Goal: Task Accomplishment & Management: Use online tool/utility

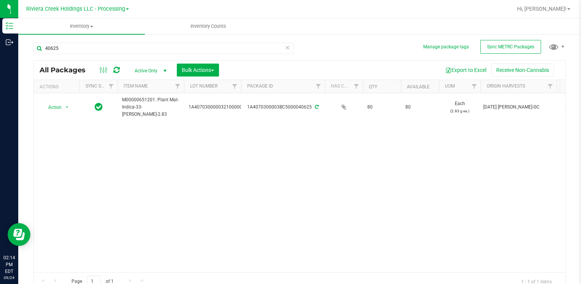
click at [105, 56] on div "40625" at bounding box center [163, 51] width 260 height 17
click at [101, 48] on input "40625" at bounding box center [163, 48] width 260 height 11
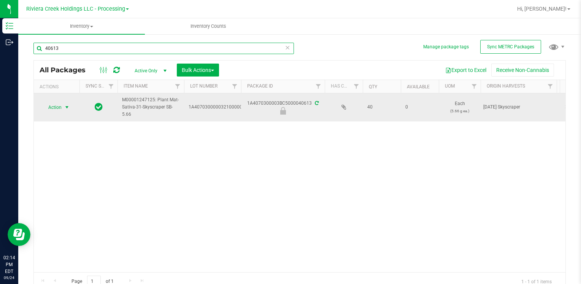
type input "40613"
click at [54, 105] on span "Action" at bounding box center [51, 107] width 21 height 11
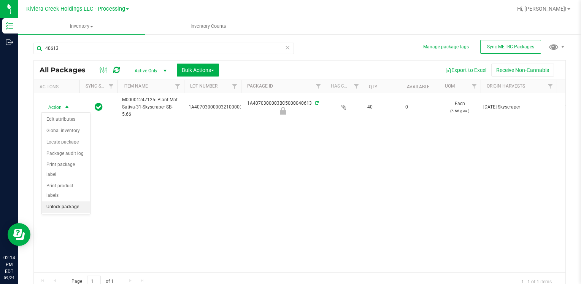
click at [68, 201] on li "Unlock package" at bounding box center [66, 206] width 48 height 11
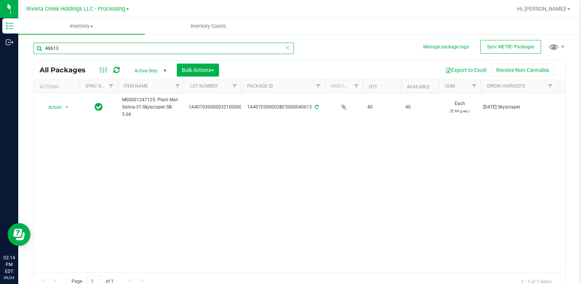
click at [83, 49] on input "40613" at bounding box center [163, 48] width 260 height 11
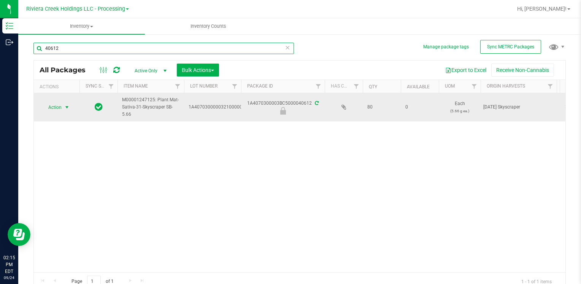
type input "40612"
click at [52, 105] on span "Action" at bounding box center [51, 107] width 21 height 11
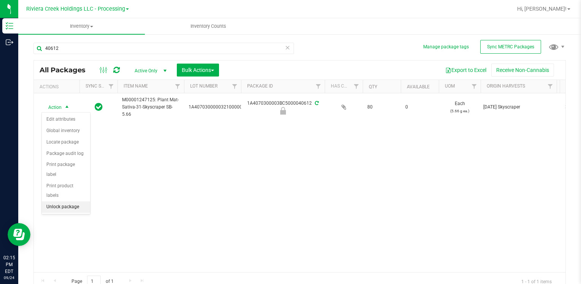
click at [73, 201] on li "Unlock package" at bounding box center [66, 206] width 48 height 11
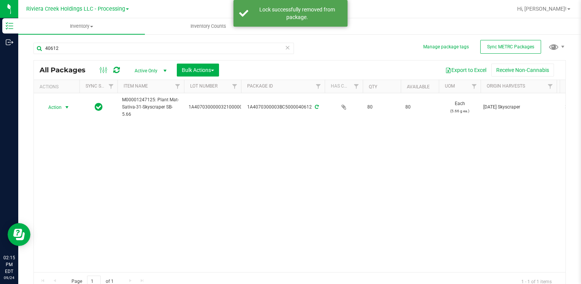
drag, startPoint x: 62, startPoint y: 108, endPoint x: 69, endPoint y: 124, distance: 18.4
click at [62, 107] on span "Action" at bounding box center [51, 107] width 21 height 11
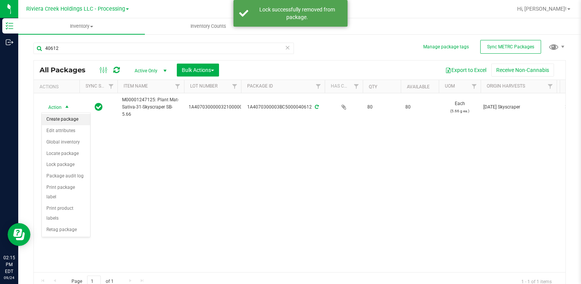
click at [71, 119] on li "Create package" at bounding box center [66, 119] width 48 height 11
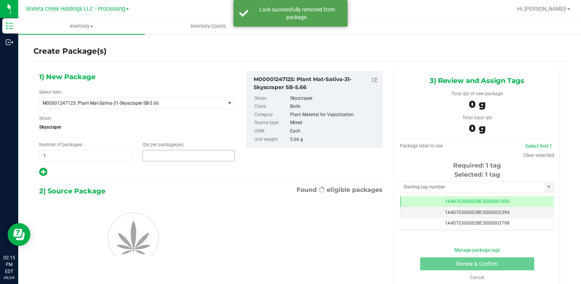
click at [158, 154] on span at bounding box center [189, 155] width 92 height 11
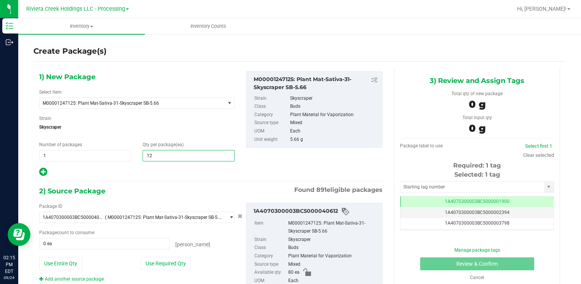
type input "120"
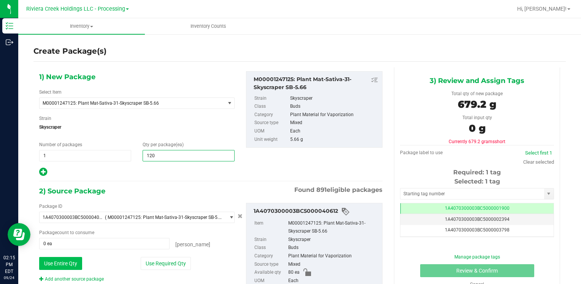
type input "120"
click at [78, 257] on button "Use Entire Qty" at bounding box center [60, 263] width 43 height 13
type input "80 ea"
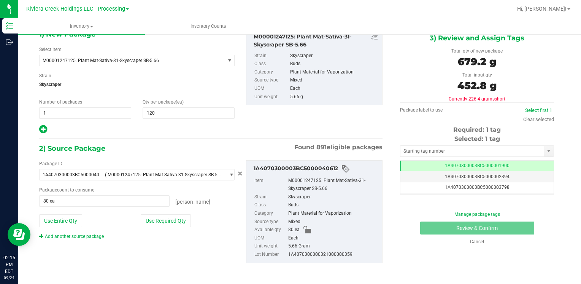
click at [71, 237] on link "Add another source package" at bounding box center [71, 235] width 65 height 5
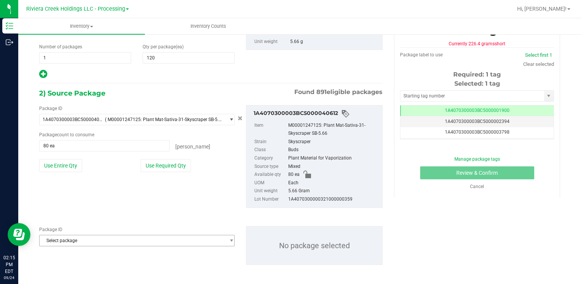
scroll to position [99, 0]
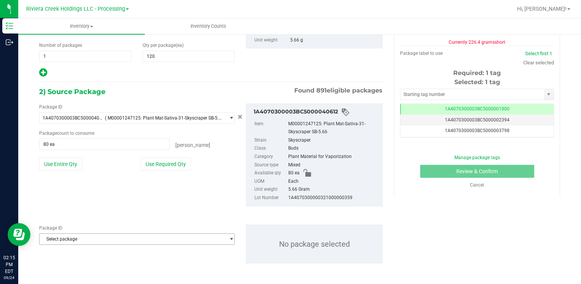
click at [70, 236] on span "Select package" at bounding box center [132, 238] width 185 height 11
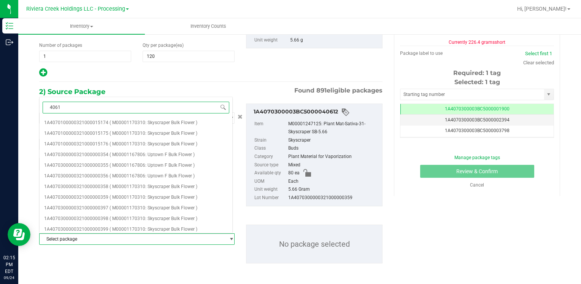
type input "40613"
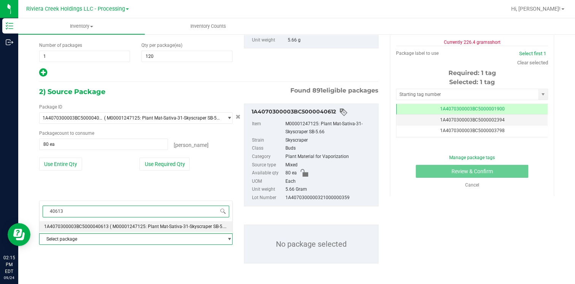
click at [84, 222] on li "1A4070300003BC5000040613 ( M00001247125: Plant Mat-Sativa-31-Skyscraper SB-5.66…" at bounding box center [136, 226] width 193 height 11
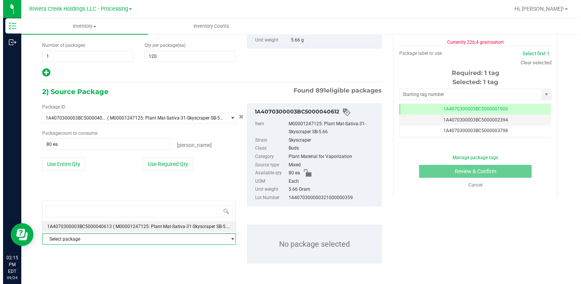
scroll to position [0, 0]
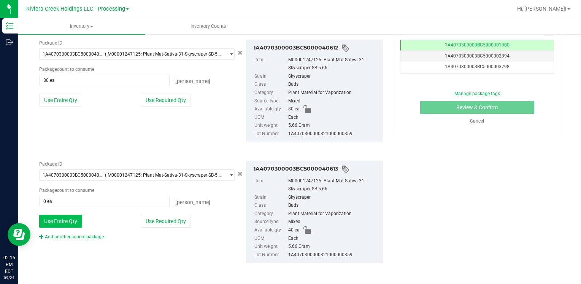
click at [77, 217] on button "Use Entire Qty" at bounding box center [60, 220] width 43 height 13
type input "40 ea"
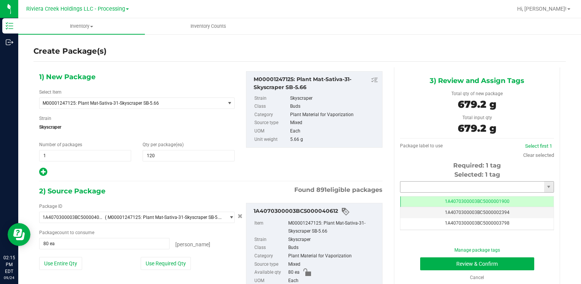
click at [418, 182] on input "text" at bounding box center [472, 186] width 144 height 11
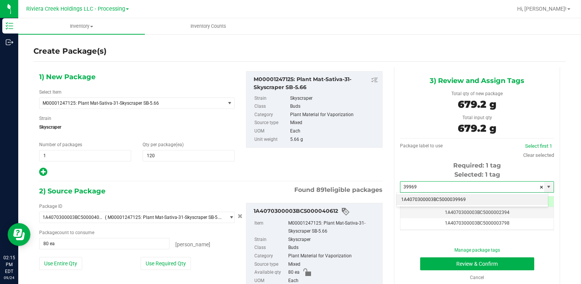
click at [414, 195] on li "1A4070300003BC5000039969" at bounding box center [472, 199] width 151 height 11
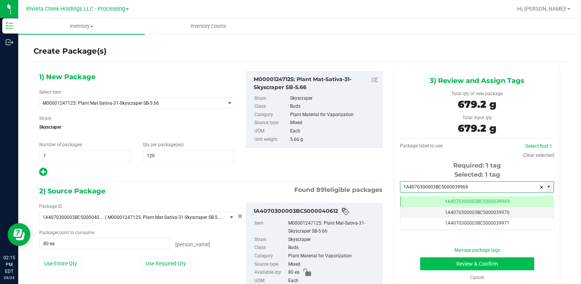
type input "1A4070300003BC5000039969"
click at [435, 260] on button "Review & Confirm" at bounding box center [477, 263] width 114 height 13
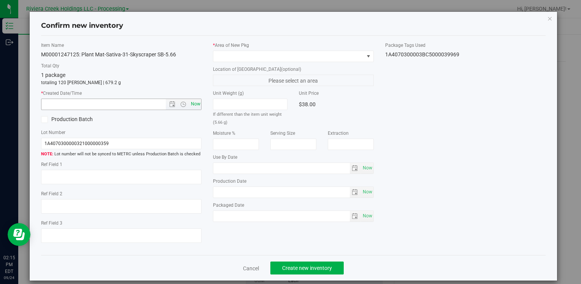
click at [196, 103] on span "Now" at bounding box center [195, 103] width 13 height 11
type input "[DATE] 2:15 PM"
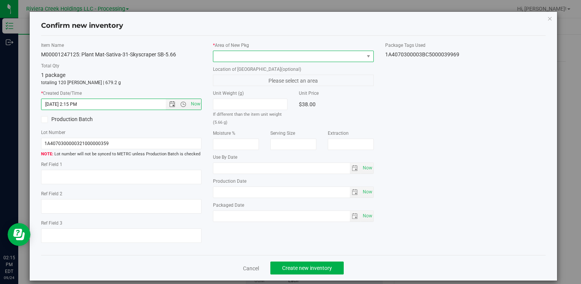
click at [217, 59] on span at bounding box center [288, 56] width 150 height 11
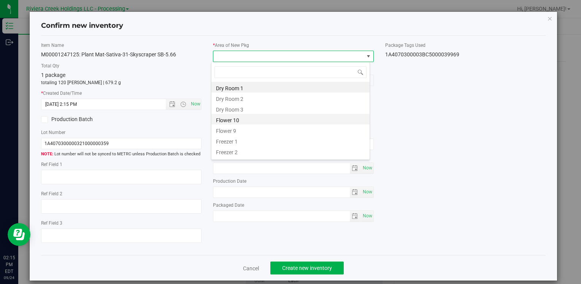
click at [250, 119] on li "Flower 10" at bounding box center [290, 119] width 158 height 11
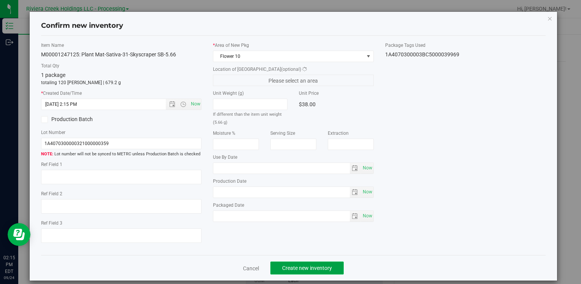
click at [294, 270] on span "Create new inventory" at bounding box center [307, 268] width 50 height 6
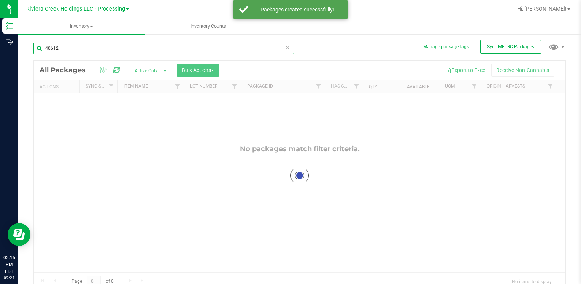
click at [78, 49] on input "40612" at bounding box center [163, 48] width 260 height 11
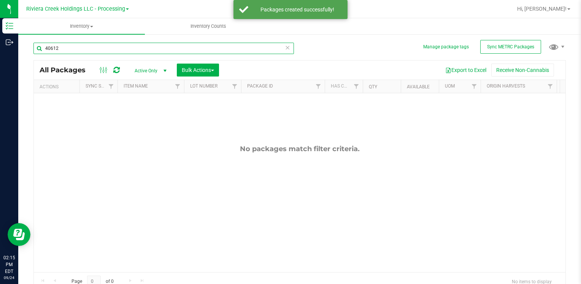
click at [78, 49] on input "40612" at bounding box center [163, 48] width 260 height 11
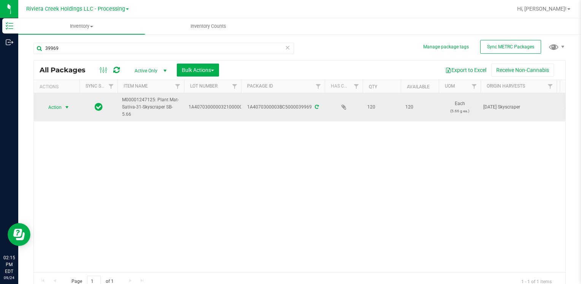
click at [62, 106] on span "select" at bounding box center [67, 107] width 10 height 11
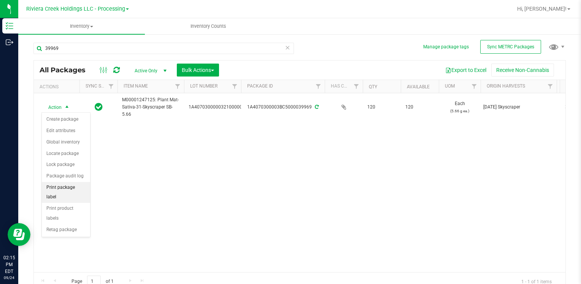
click at [82, 185] on li "Print package label" at bounding box center [66, 192] width 48 height 21
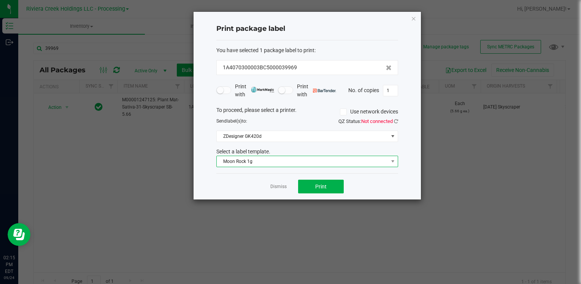
click at [266, 165] on span "Moon Rock 1g" at bounding box center [302, 161] width 171 height 11
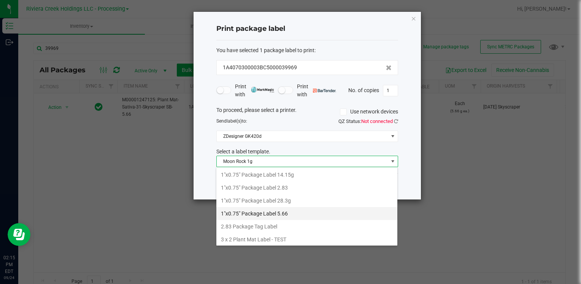
click at [286, 213] on li "1"x0.75" Package Label 5.66" at bounding box center [306, 213] width 181 height 13
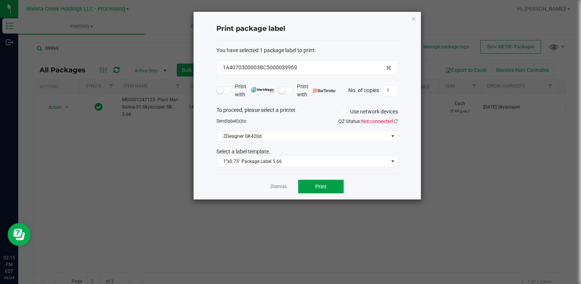
click at [321, 188] on span "Print" at bounding box center [320, 186] width 11 height 6
click at [414, 16] on icon "button" at bounding box center [413, 18] width 5 height 9
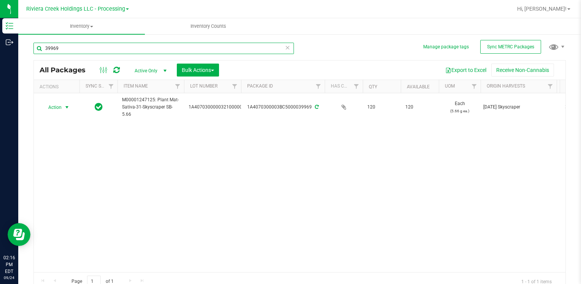
click at [67, 49] on input "39969" at bounding box center [163, 48] width 260 height 11
type input "40611"
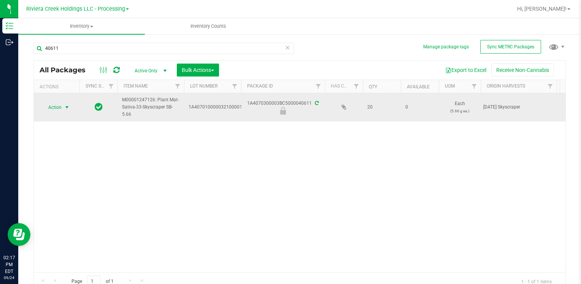
click at [54, 108] on span "Action" at bounding box center [51, 107] width 21 height 11
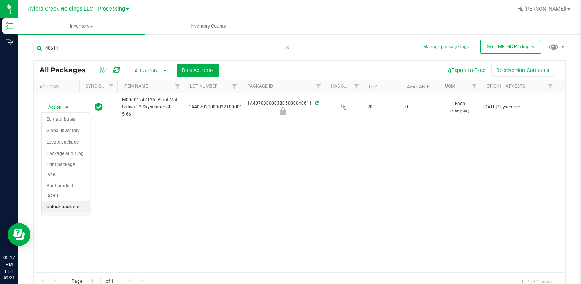
click at [59, 201] on li "Unlock package" at bounding box center [66, 206] width 48 height 11
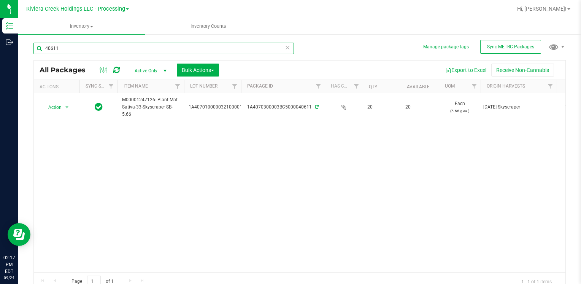
click at [66, 49] on input "40611" at bounding box center [163, 48] width 260 height 11
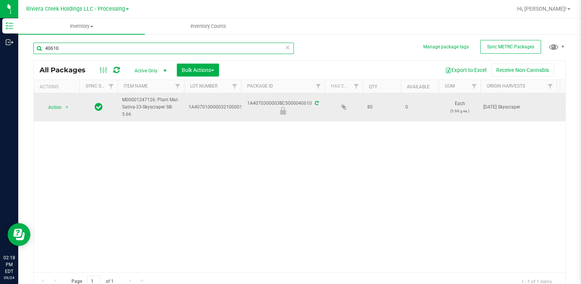
type input "40610"
click at [65, 103] on span "select" at bounding box center [67, 107] width 10 height 11
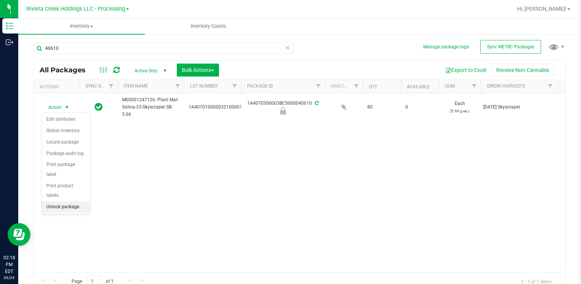
click at [67, 201] on li "Unlock package" at bounding box center [66, 206] width 48 height 11
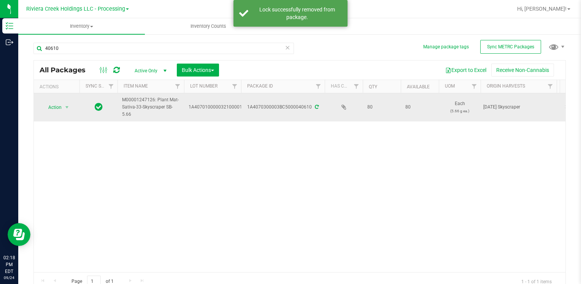
click at [53, 107] on span "Action" at bounding box center [51, 107] width 21 height 11
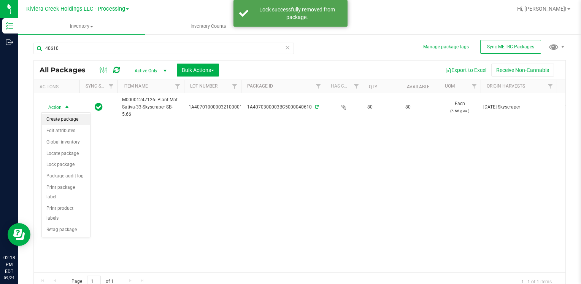
click at [59, 117] on li "Create package" at bounding box center [66, 119] width 48 height 11
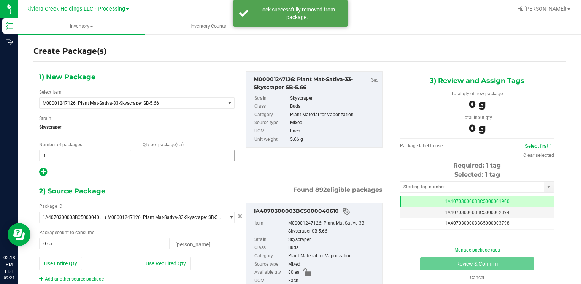
click at [175, 153] on span at bounding box center [189, 155] width 92 height 11
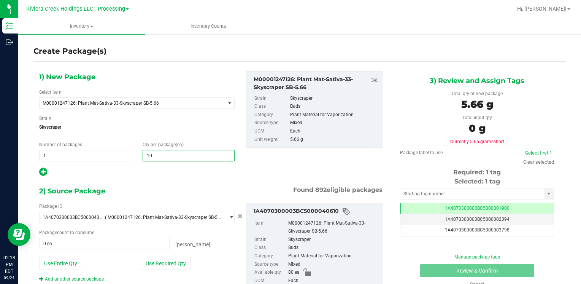
type input "100"
click at [53, 265] on button "Use Entire Qty" at bounding box center [60, 263] width 43 height 13
type input "80 ea"
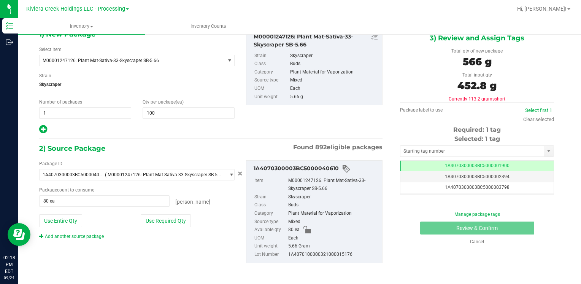
click at [82, 233] on link "Add another source package" at bounding box center [71, 235] width 65 height 5
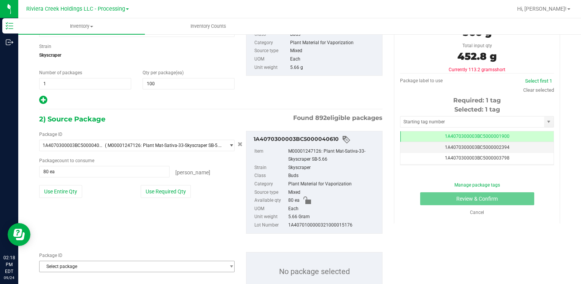
scroll to position [99, 0]
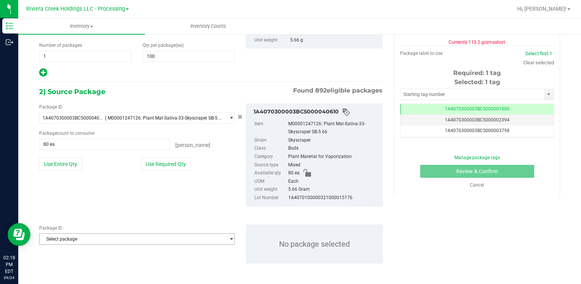
click at [78, 236] on span "Select package" at bounding box center [132, 238] width 185 height 11
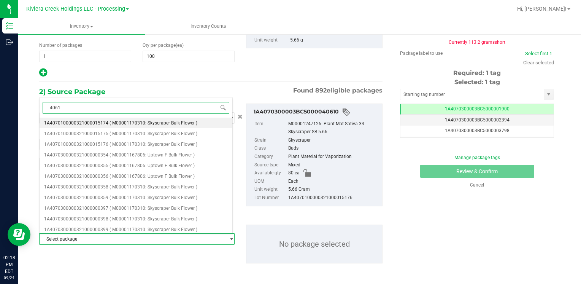
type input "40611"
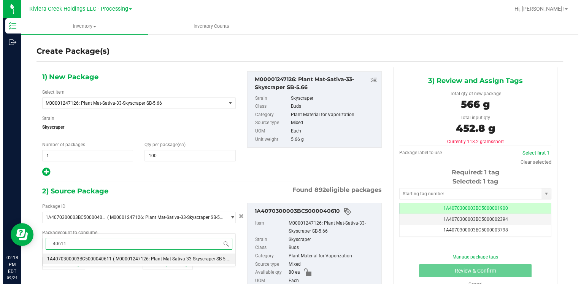
scroll to position [0, 0]
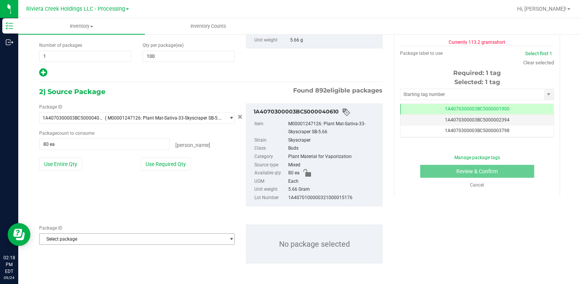
click at [93, 240] on span "Select package" at bounding box center [132, 238] width 185 height 11
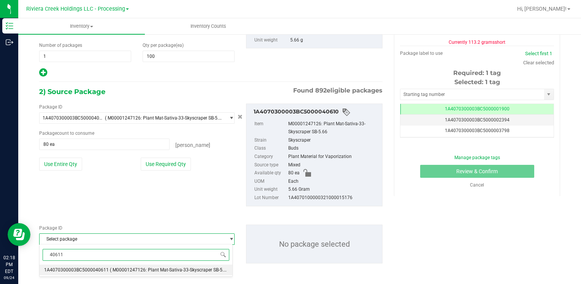
click at [92, 268] on span "1A4070300003BC5000040611" at bounding box center [76, 269] width 65 height 5
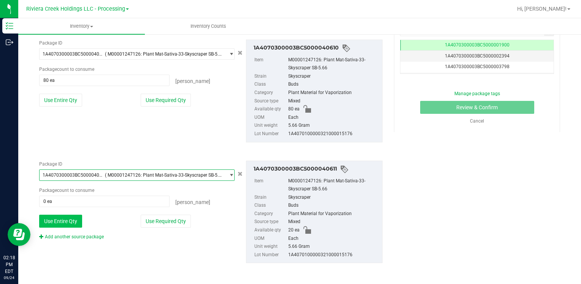
click at [63, 222] on button "Use Entire Qty" at bounding box center [60, 220] width 43 height 13
type input "20 ea"
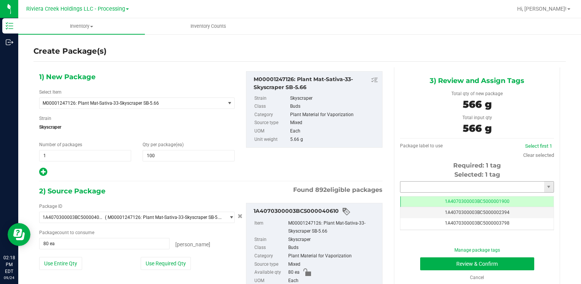
click at [405, 187] on input "text" at bounding box center [472, 186] width 144 height 11
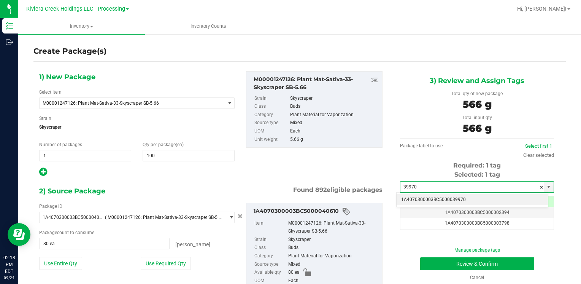
click at [407, 197] on li "1A4070300003BC5000039970" at bounding box center [472, 199] width 151 height 11
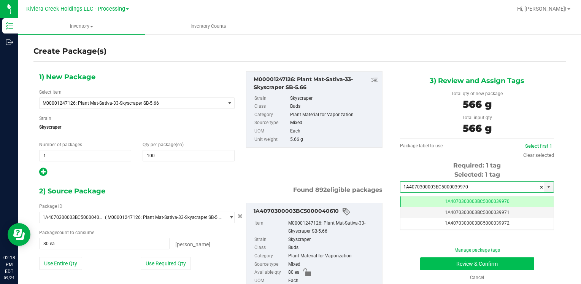
type input "1A4070300003BC5000039970"
click at [426, 259] on button "Review & Confirm" at bounding box center [477, 263] width 114 height 13
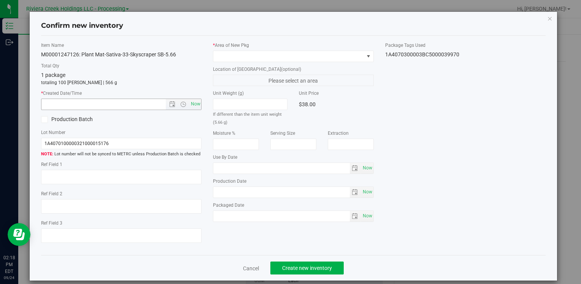
click at [199, 102] on div "Item Name M00001247126: Plant Mat-Sativa-33-Skyscraper SB-5.66 Total Qty 1 pack…" at bounding box center [121, 145] width 172 height 207
click at [192, 106] on span "Now" at bounding box center [195, 103] width 13 height 11
type input "[DATE] 2:18 PM"
click at [237, 46] on label "* Area of [GEOGRAPHIC_DATA]" at bounding box center [293, 45] width 160 height 7
click at [236, 53] on span at bounding box center [288, 56] width 150 height 11
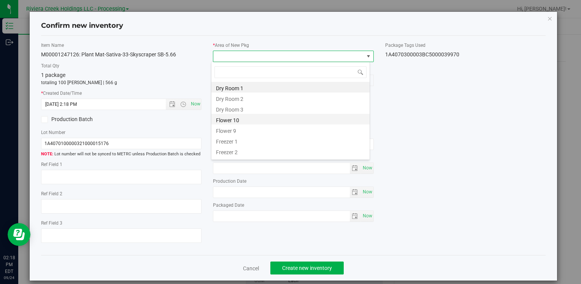
click at [243, 122] on li "Flower 10" at bounding box center [290, 119] width 158 height 11
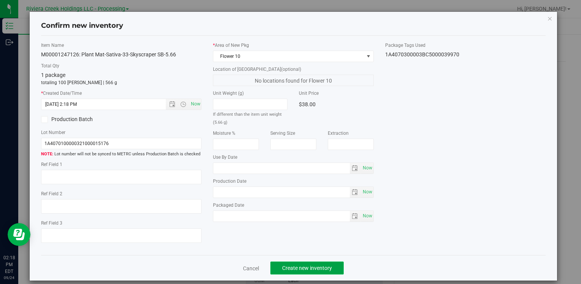
click at [297, 270] on span "Create new inventory" at bounding box center [307, 268] width 50 height 6
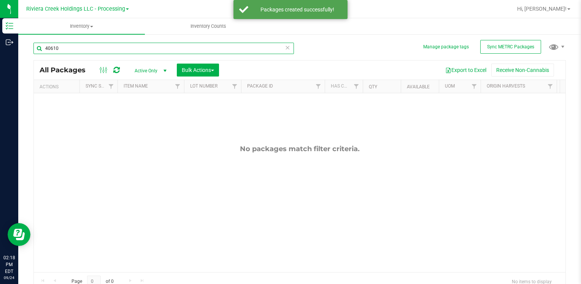
click at [71, 46] on input "40610" at bounding box center [163, 48] width 260 height 11
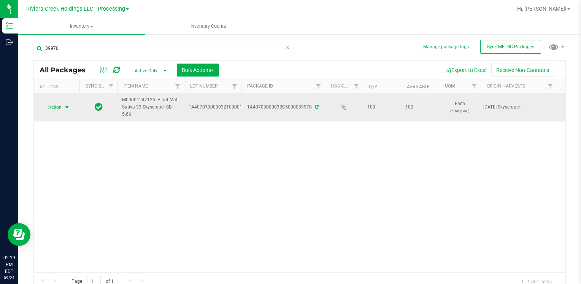
click at [62, 105] on span "select" at bounding box center [67, 107] width 10 height 11
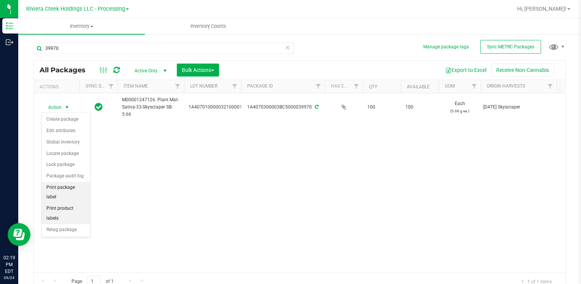
click at [78, 188] on li "Print package label" at bounding box center [66, 192] width 48 height 21
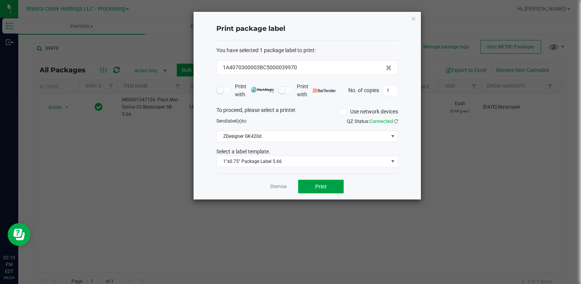
click at [311, 183] on button "Print" at bounding box center [321, 186] width 46 height 14
click at [414, 19] on icon "button" at bounding box center [413, 18] width 5 height 9
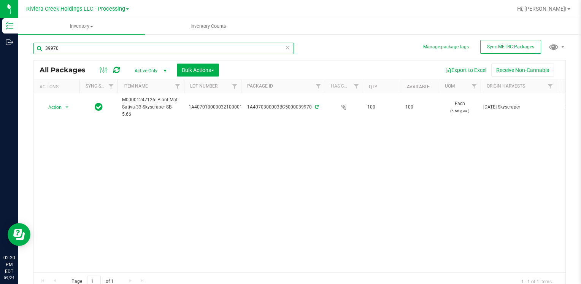
click at [113, 46] on input "39970" at bounding box center [163, 48] width 260 height 11
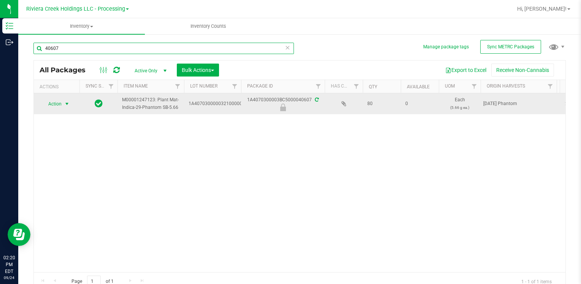
type input "40607"
click at [57, 103] on span "Action" at bounding box center [51, 103] width 21 height 11
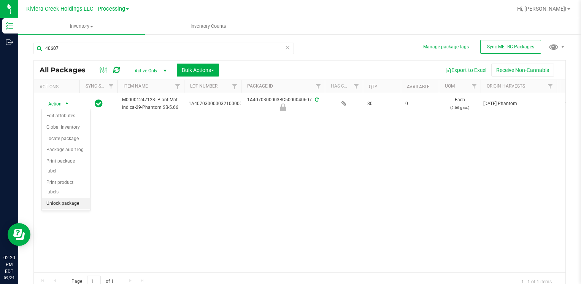
click at [72, 198] on li "Unlock package" at bounding box center [66, 203] width 48 height 11
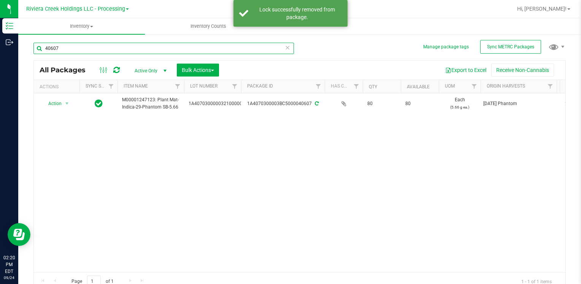
click at [61, 49] on input "40607" at bounding box center [163, 48] width 260 height 11
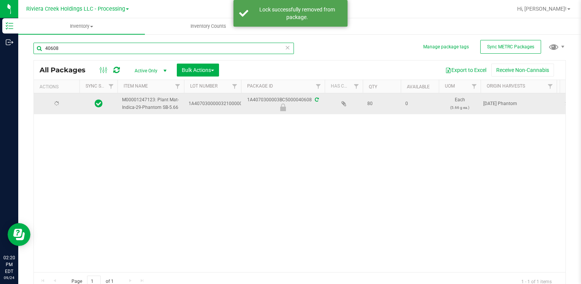
type input "40608"
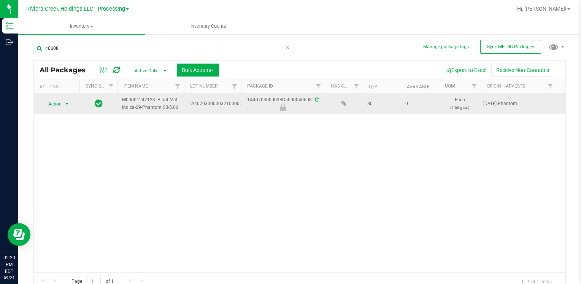
click at [57, 103] on span "Action" at bounding box center [51, 103] width 21 height 11
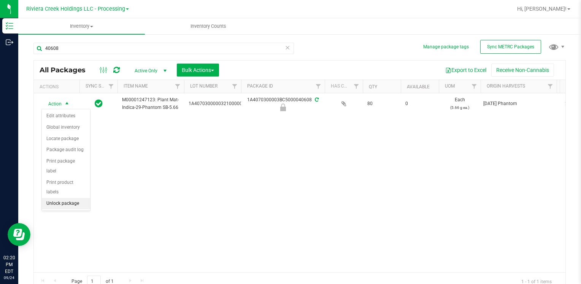
click at [68, 198] on li "Unlock package" at bounding box center [66, 203] width 48 height 11
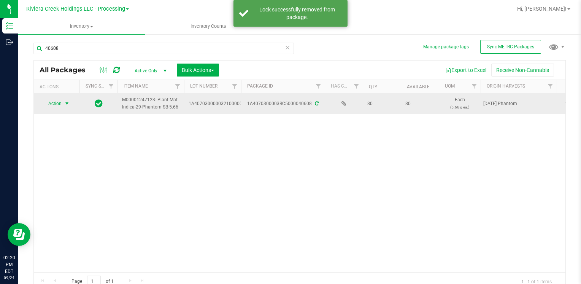
click at [58, 103] on span "Action" at bounding box center [51, 103] width 21 height 11
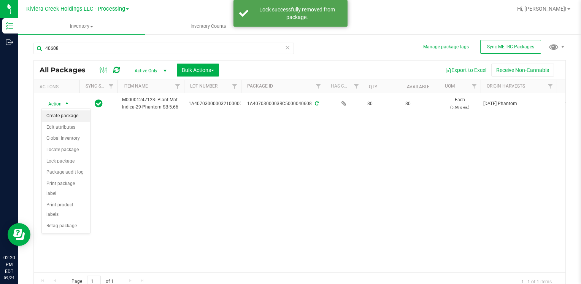
click at [75, 110] on li "Create package" at bounding box center [66, 115] width 48 height 11
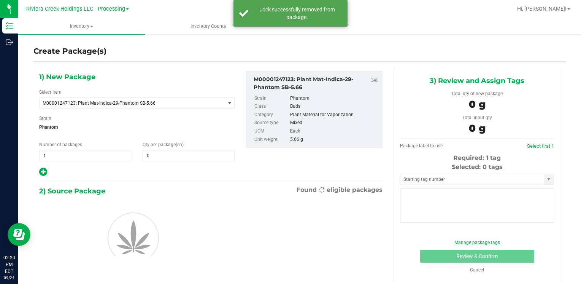
type input "0"
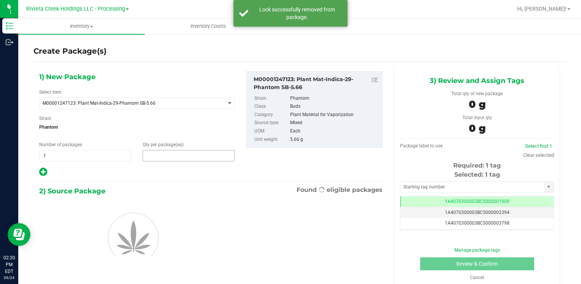
click at [152, 155] on span at bounding box center [189, 155] width 92 height 11
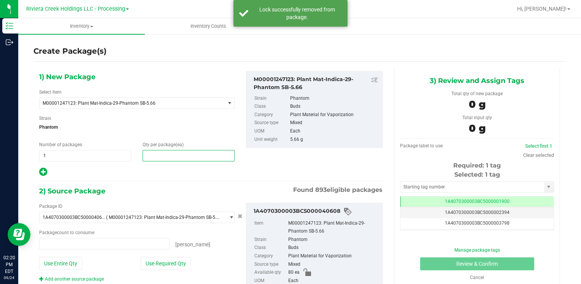
type input "0 ea"
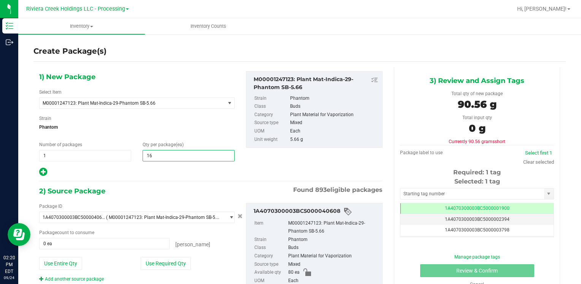
type input "160"
click at [69, 278] on link "Add another source package" at bounding box center [71, 278] width 65 height 5
click at [70, 269] on div "Package ID 1A4070300003BC5000040608 ( M00001247123: Plant Mat-Indica-29-Phantom…" at bounding box center [136, 239] width 207 height 73
click at [71, 260] on button "Use Entire Qty" at bounding box center [60, 263] width 43 height 13
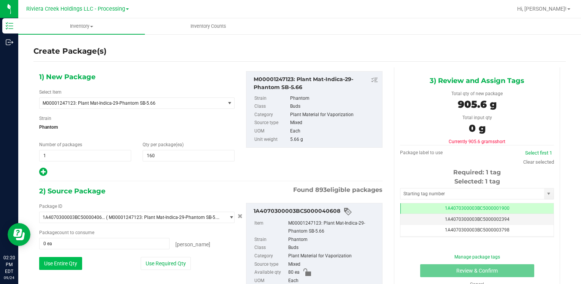
type input "80 ea"
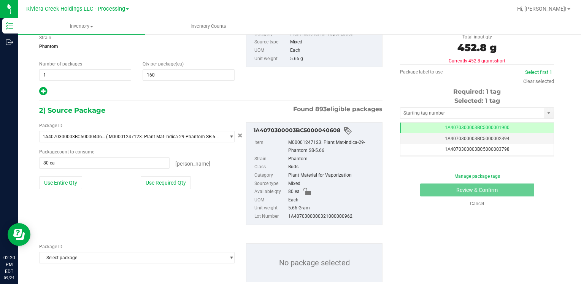
scroll to position [99, 0]
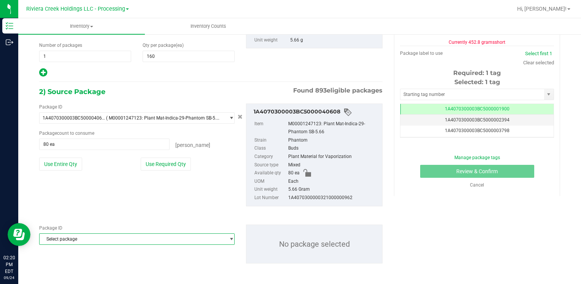
click at [85, 234] on span "Select package" at bounding box center [132, 238] width 185 height 11
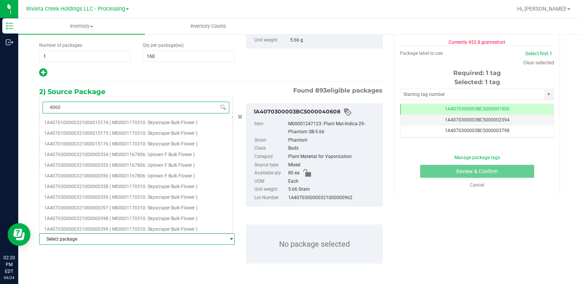
type input "40607"
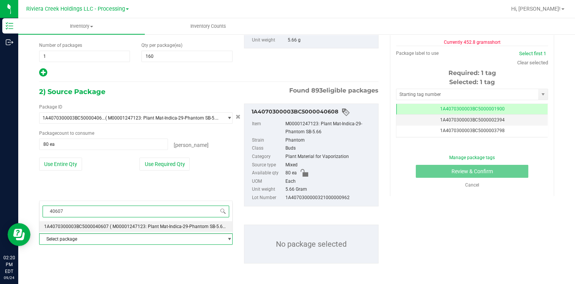
click at [92, 226] on span "1A4070300003BC5000040607" at bounding box center [76, 226] width 65 height 5
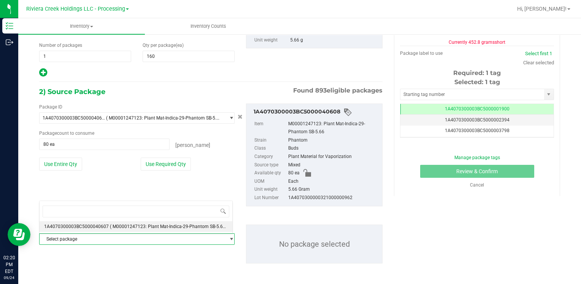
scroll to position [8314, 0]
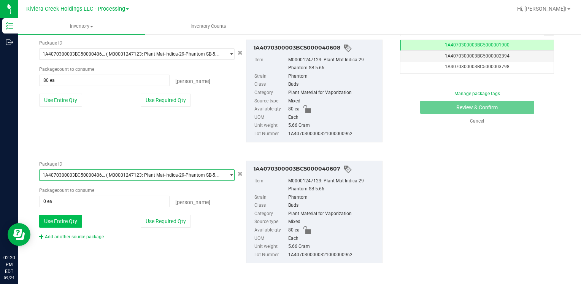
click at [65, 219] on button "Use Entire Qty" at bounding box center [60, 220] width 43 height 13
type input "80 ea"
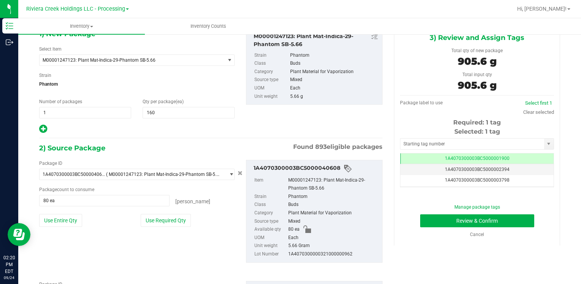
scroll to position [0, 0]
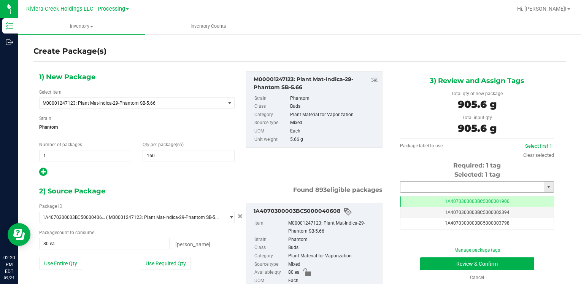
click at [419, 186] on input "text" at bounding box center [472, 186] width 144 height 11
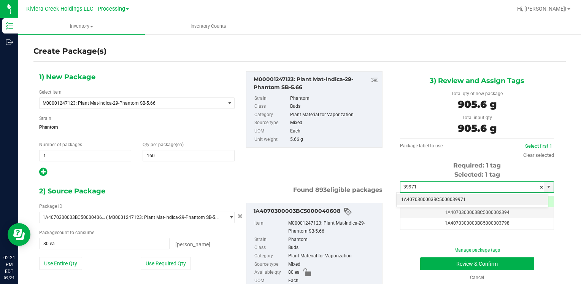
click at [413, 195] on li "1A4070300003BC5000039971" at bounding box center [472, 199] width 151 height 11
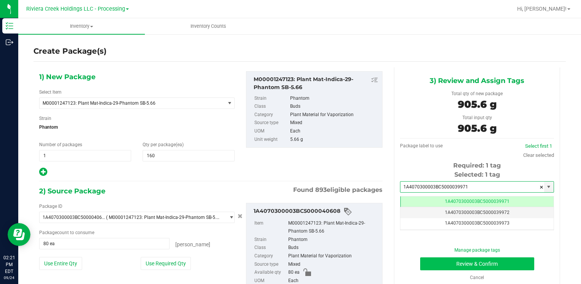
type input "1A4070300003BC5000039971"
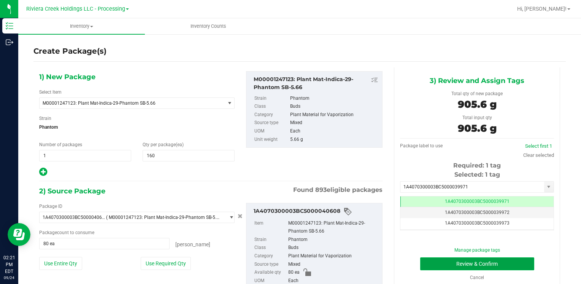
click at [428, 262] on button "Review & Confirm" at bounding box center [477, 263] width 114 height 13
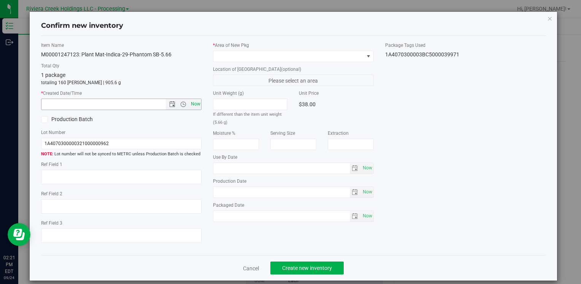
click at [189, 102] on span "Now" at bounding box center [195, 103] width 13 height 11
type input "[DATE] 2:21 PM"
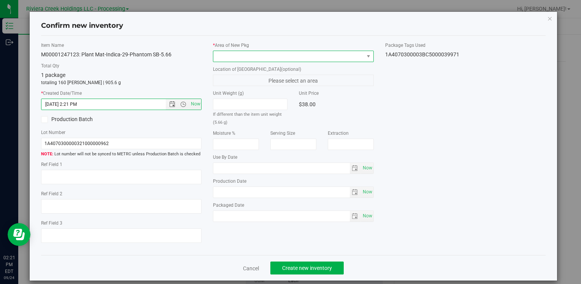
click at [221, 56] on span at bounding box center [288, 56] width 150 height 11
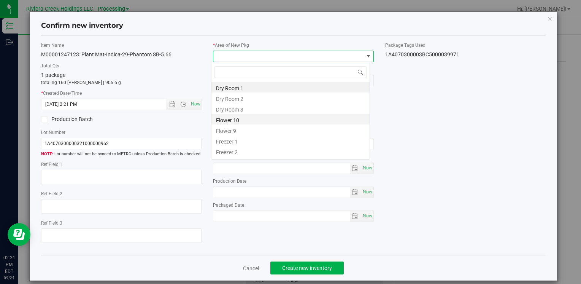
scroll to position [11, 159]
click at [255, 122] on li "Flower 10" at bounding box center [290, 119] width 158 height 11
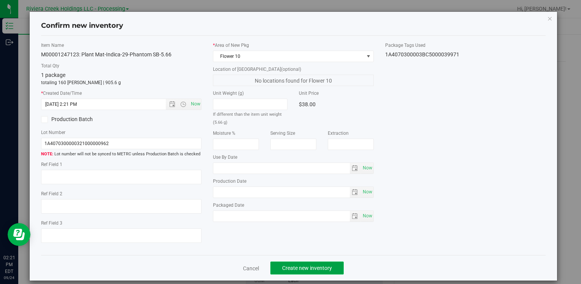
click at [284, 269] on span "Create new inventory" at bounding box center [307, 268] width 50 height 6
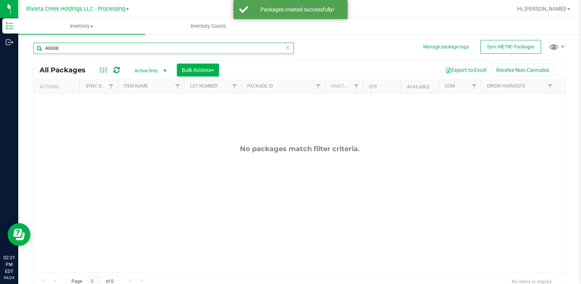
click at [94, 51] on input "40608" at bounding box center [163, 48] width 260 height 11
click at [93, 51] on input "40608" at bounding box center [163, 48] width 260 height 11
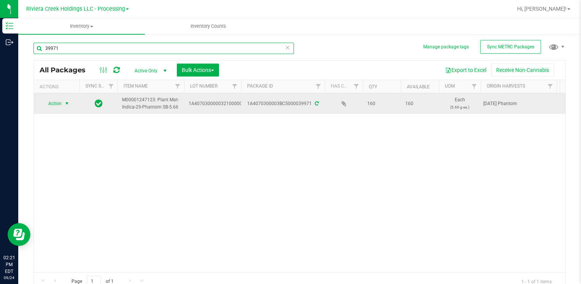
type input "39971"
click at [55, 100] on span "Action" at bounding box center [51, 103] width 21 height 11
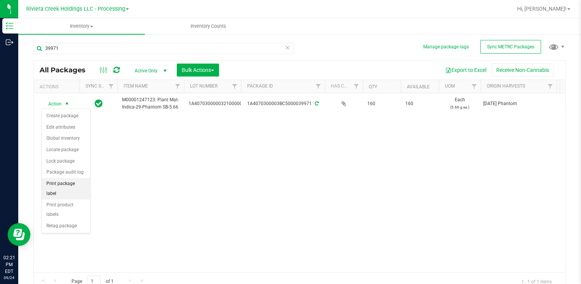
click at [76, 184] on li "Print package label" at bounding box center [66, 188] width 48 height 21
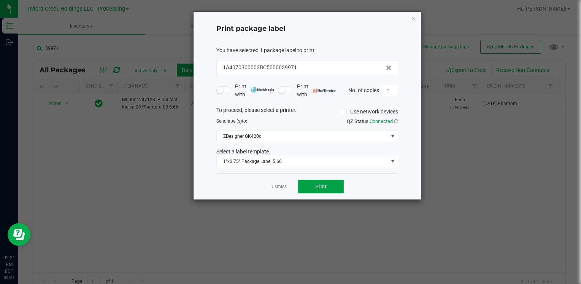
click at [314, 187] on button "Print" at bounding box center [321, 186] width 46 height 14
click at [413, 21] on icon "button" at bounding box center [413, 18] width 5 height 9
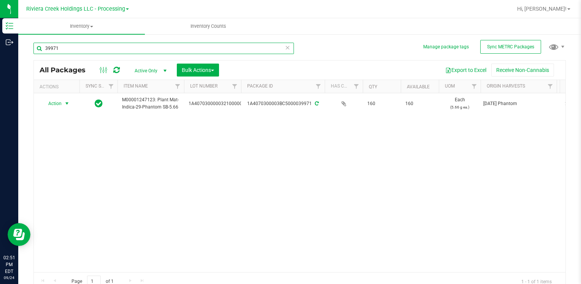
click at [99, 52] on input "39971" at bounding box center [163, 48] width 260 height 11
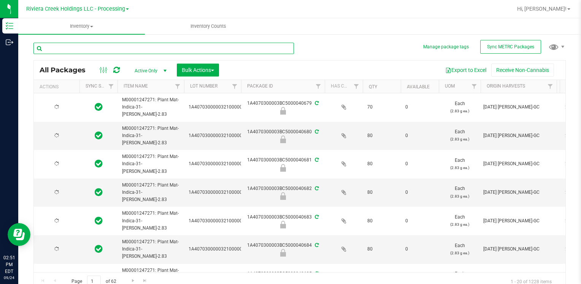
type input "[DATE]"
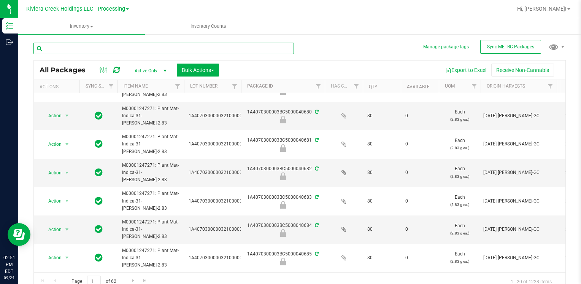
scroll to position [38, 0]
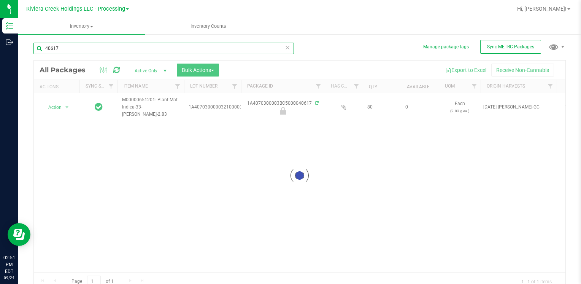
type input "40617"
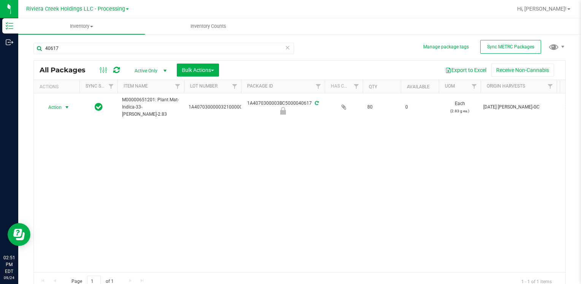
click at [60, 106] on span "Action" at bounding box center [51, 107] width 21 height 11
click at [79, 201] on li "Unlock package" at bounding box center [66, 206] width 48 height 11
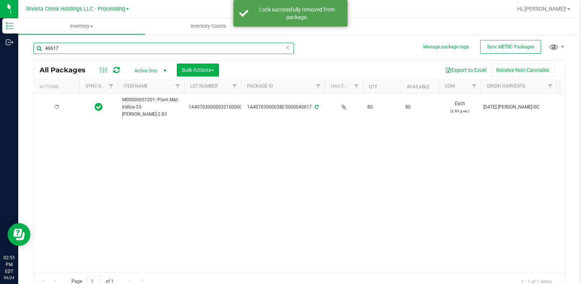
click at [81, 45] on input "40617" at bounding box center [163, 48] width 260 height 11
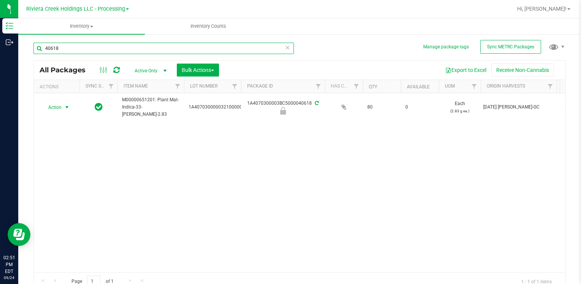
type input "40618"
click at [61, 105] on span "Action" at bounding box center [51, 107] width 21 height 11
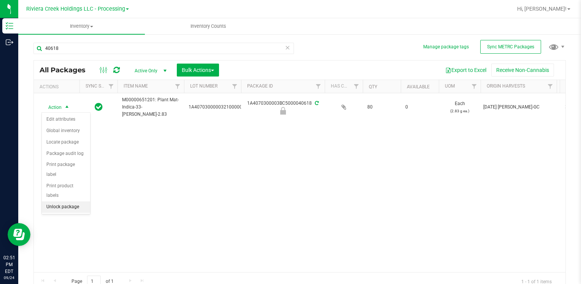
click at [67, 201] on li "Unlock package" at bounding box center [66, 206] width 48 height 11
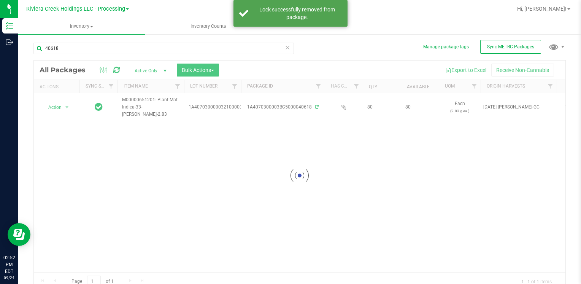
click at [73, 42] on div "40618" at bounding box center [166, 48] width 266 height 24
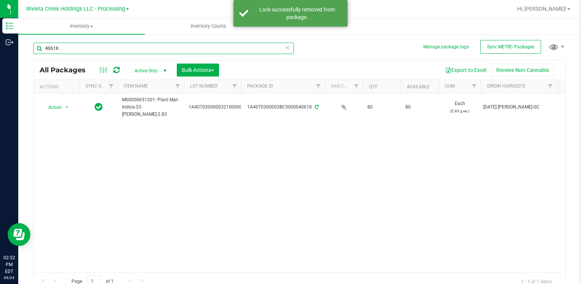
click at [74, 46] on input "40618" at bounding box center [163, 48] width 260 height 11
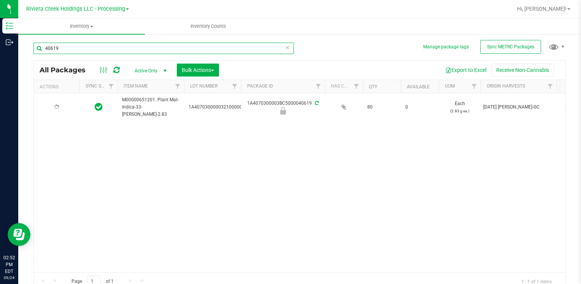
type input "40619"
click at [54, 106] on span "Action" at bounding box center [51, 107] width 21 height 11
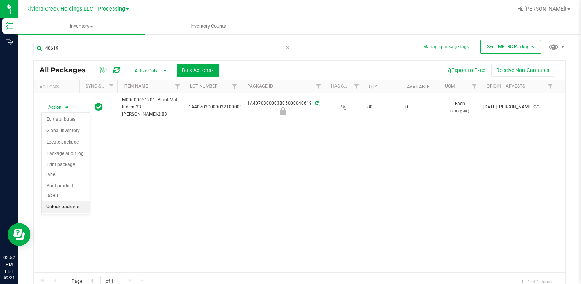
click at [70, 201] on li "Unlock package" at bounding box center [66, 206] width 48 height 11
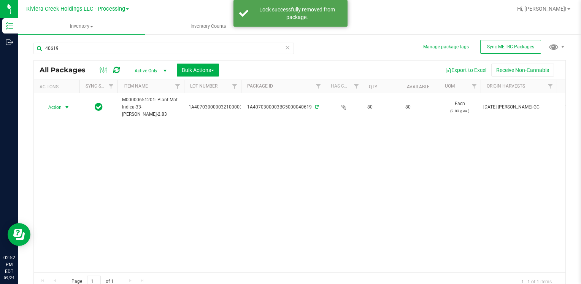
drag, startPoint x: 59, startPoint y: 106, endPoint x: 79, endPoint y: 135, distance: 35.2
click at [59, 106] on span "Action" at bounding box center [51, 107] width 21 height 11
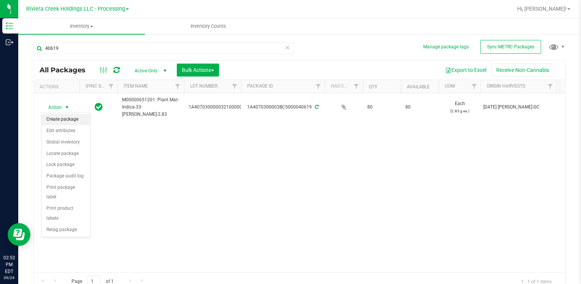
click at [59, 118] on li "Create package" at bounding box center [66, 119] width 48 height 11
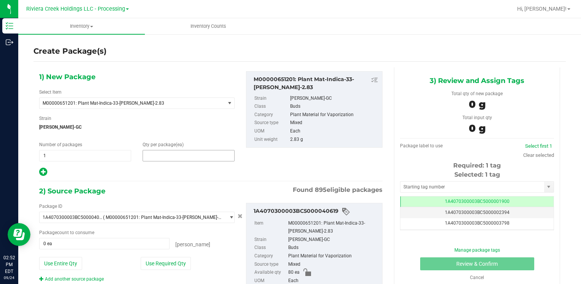
click at [158, 159] on span at bounding box center [189, 155] width 92 height 11
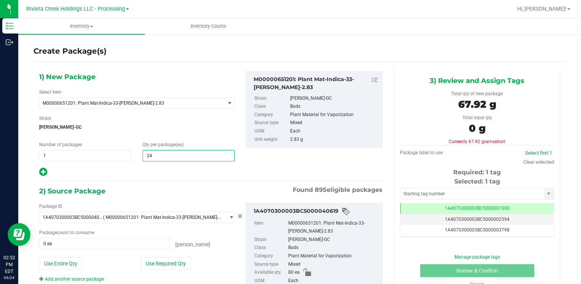
type input "240"
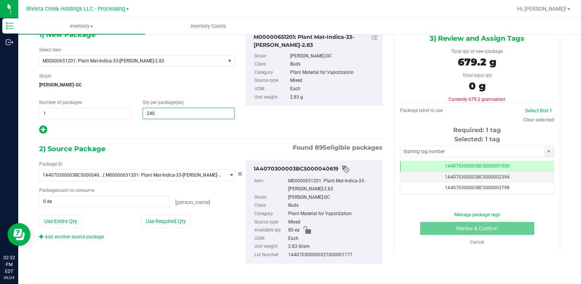
scroll to position [43, 0]
type input "240"
click at [71, 221] on button "Use Entire Qty" at bounding box center [60, 220] width 43 height 13
type input "80 ea"
click at [71, 234] on link "Add another source package" at bounding box center [71, 235] width 65 height 5
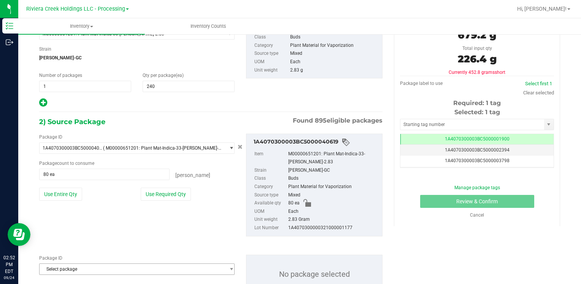
scroll to position [99, 0]
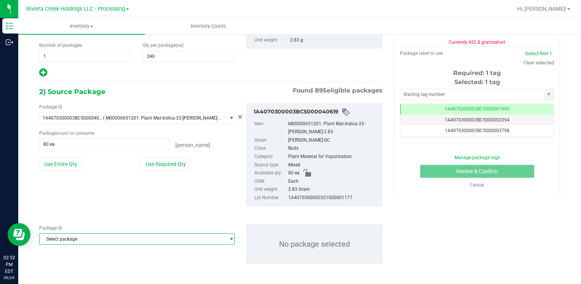
click at [71, 235] on span "Select package" at bounding box center [132, 238] width 185 height 11
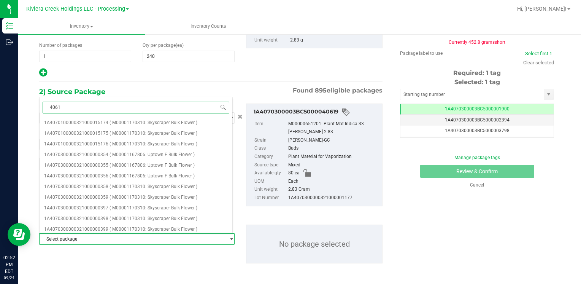
type input "40618"
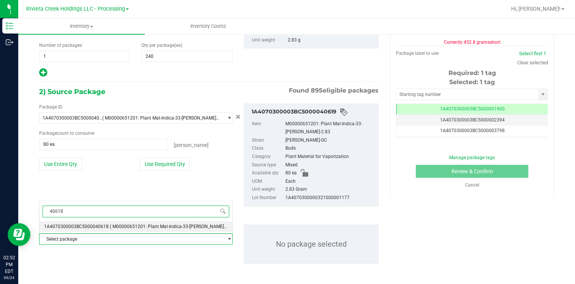
click at [85, 224] on span "1A4070300003BC5000040618" at bounding box center [76, 226] width 65 height 5
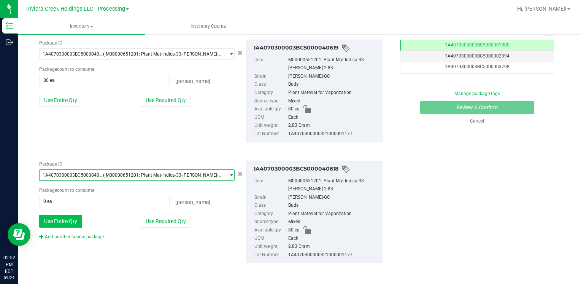
click at [58, 221] on button "Use Entire Qty" at bounding box center [60, 220] width 43 height 13
type input "80 ea"
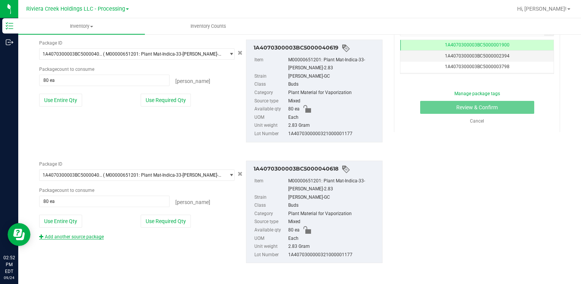
click at [68, 235] on link "Add another source package" at bounding box center [71, 236] width 65 height 5
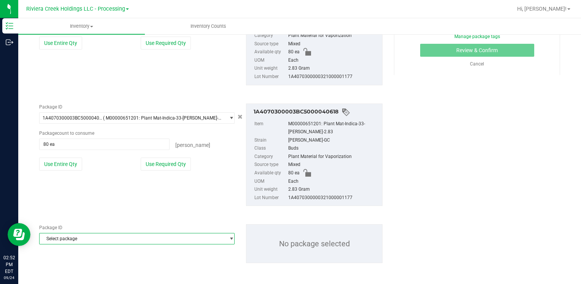
click at [100, 241] on span "Select package" at bounding box center [132, 238] width 185 height 11
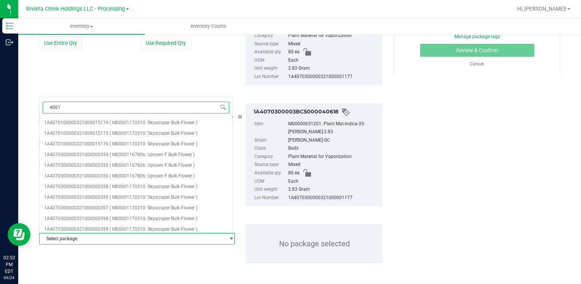
type input "40617"
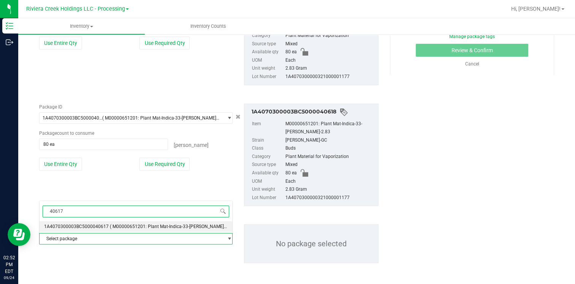
click at [112, 224] on span "( M00000651201: Plant Mat-Indica-33-[PERSON_NAME]-2.83 )" at bounding box center [173, 226] width 127 height 5
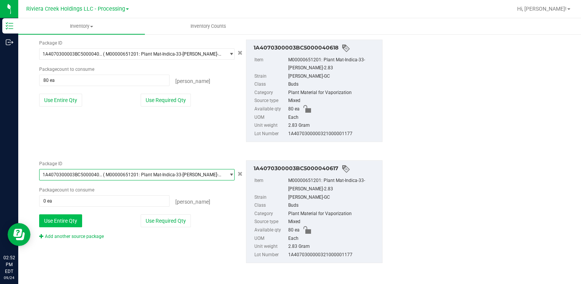
click at [52, 223] on button "Use Entire Qty" at bounding box center [60, 220] width 43 height 13
type input "80 ea"
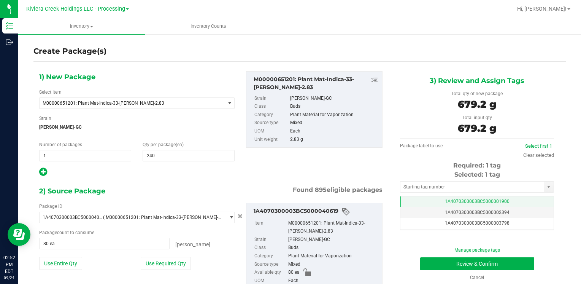
click at [428, 196] on td "1A4070300003BC5000001900" at bounding box center [476, 201] width 153 height 11
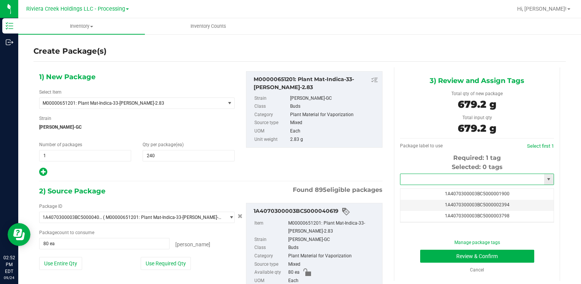
click at [423, 180] on input "text" at bounding box center [472, 179] width 144 height 11
click at [412, 189] on li "1A4070300003BC5000039972" at bounding box center [472, 191] width 151 height 11
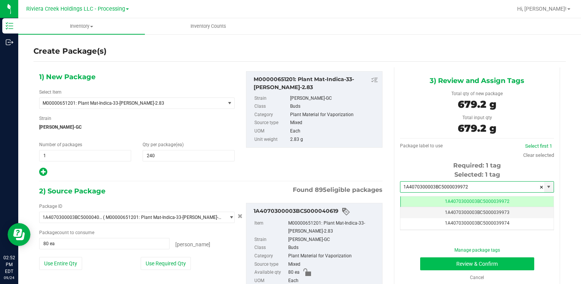
type input "1A4070300003BC5000039972"
click at [424, 263] on button "Review & Confirm" at bounding box center [477, 263] width 114 height 13
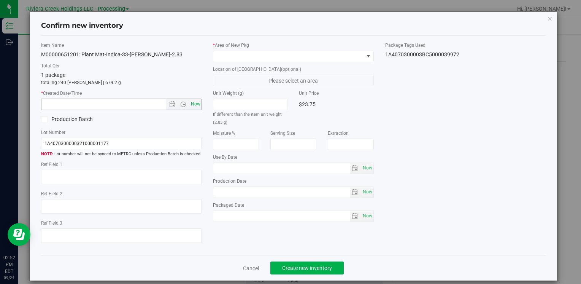
click at [199, 103] on div "Item Name M00000651201: Plant Mat-Indica-33-[PERSON_NAME]-2.83 Total Qty 1 pack…" at bounding box center [121, 145] width 172 height 207
click at [196, 104] on span "Now" at bounding box center [195, 103] width 13 height 11
type input "[DATE] 2:52 PM"
click at [236, 54] on span at bounding box center [288, 56] width 150 height 11
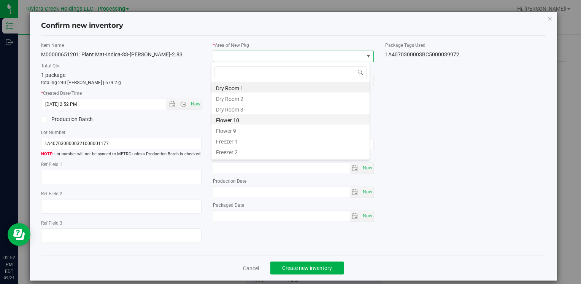
click at [249, 119] on li "Flower 10" at bounding box center [290, 119] width 158 height 11
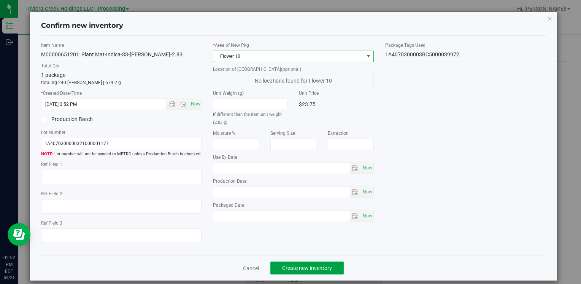
click at [292, 270] on span "Create new inventory" at bounding box center [307, 268] width 50 height 6
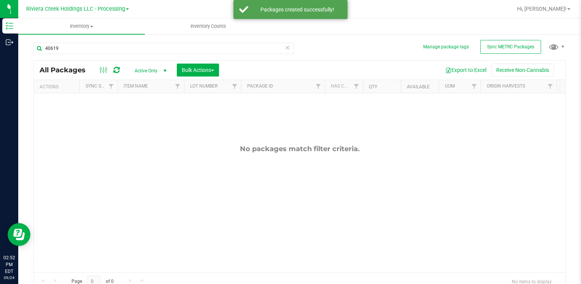
click at [72, 54] on div "40619" at bounding box center [163, 51] width 260 height 17
click at [73, 52] on input "40619" at bounding box center [163, 48] width 260 height 11
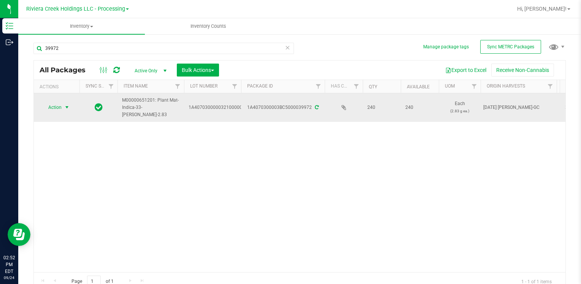
click at [60, 107] on span "Action" at bounding box center [51, 107] width 21 height 11
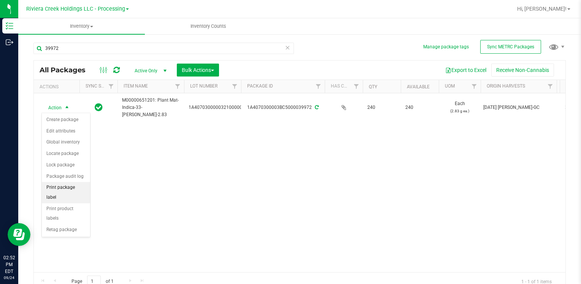
click at [73, 188] on li "Print package label" at bounding box center [66, 192] width 48 height 21
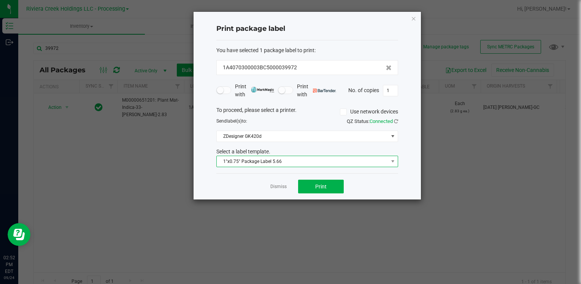
click at [284, 159] on span "1"x0.75" Package Label 5.66" at bounding box center [302, 161] width 171 height 11
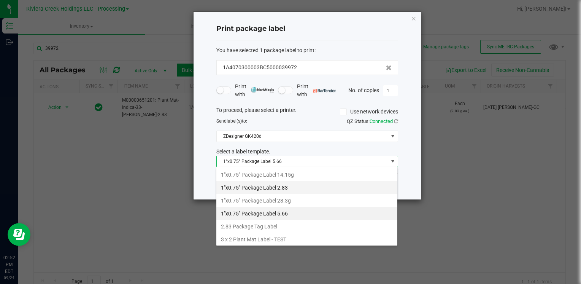
click at [305, 186] on li "1"x0.75" Package Label 2.83" at bounding box center [306, 187] width 181 height 13
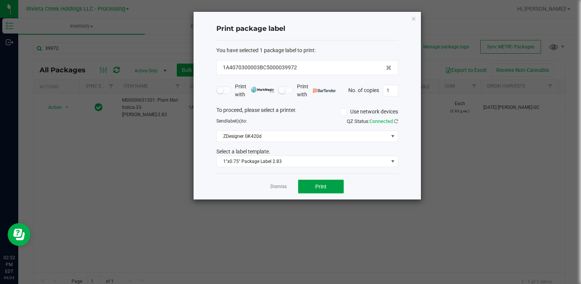
click at [305, 186] on button "Print" at bounding box center [321, 186] width 46 height 14
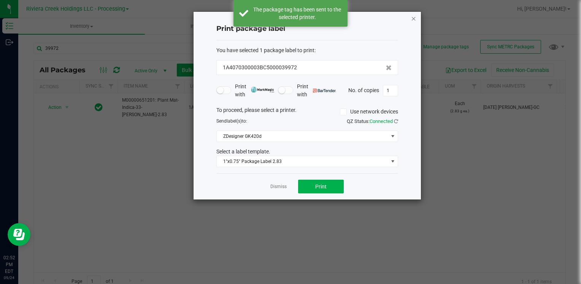
click at [414, 19] on icon "button" at bounding box center [413, 18] width 5 height 9
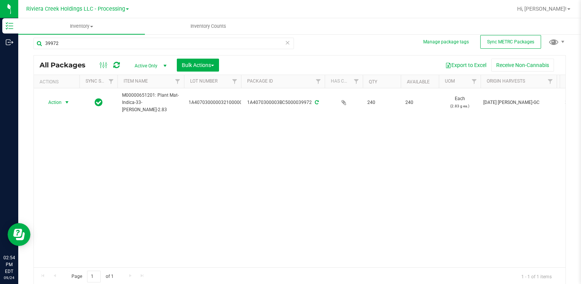
scroll to position [6, 0]
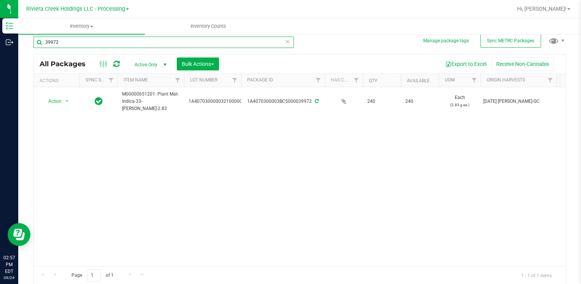
click at [68, 46] on input "39972" at bounding box center [163, 41] width 260 height 11
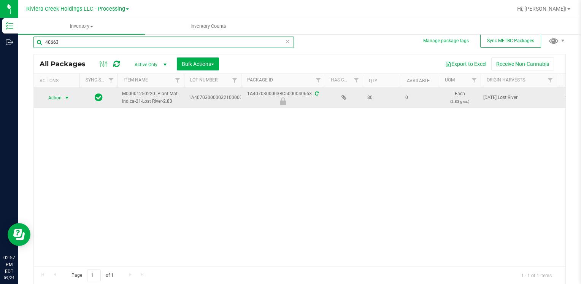
type input "40663"
click at [59, 95] on span "Action" at bounding box center [51, 97] width 21 height 11
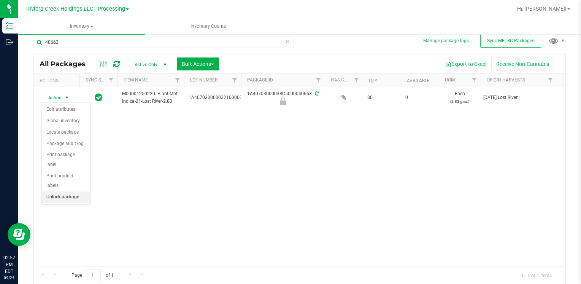
click at [72, 191] on li "Unlock package" at bounding box center [66, 196] width 48 height 11
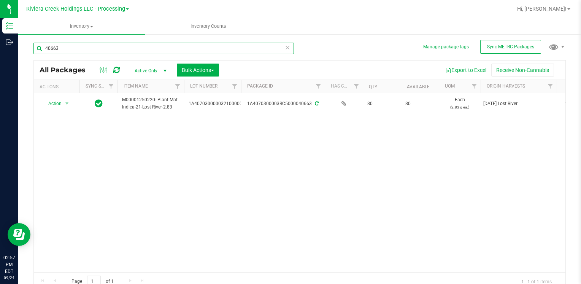
click at [79, 52] on input "40663" at bounding box center [163, 48] width 260 height 11
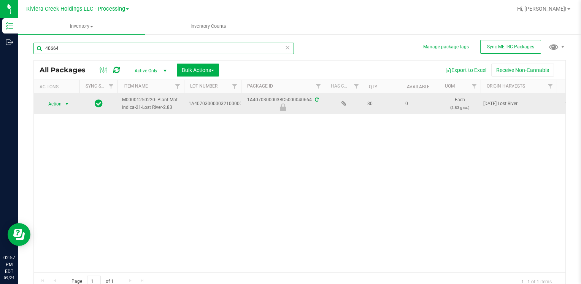
type input "40664"
click at [57, 101] on span "Action" at bounding box center [51, 103] width 21 height 11
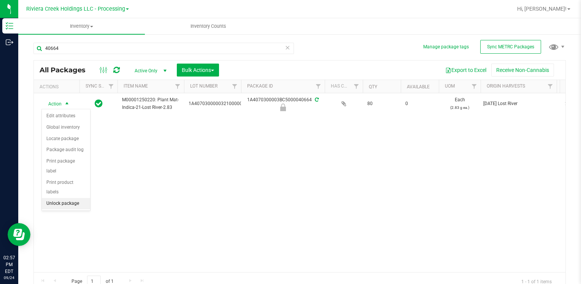
click at [65, 198] on li "Unlock package" at bounding box center [66, 203] width 48 height 11
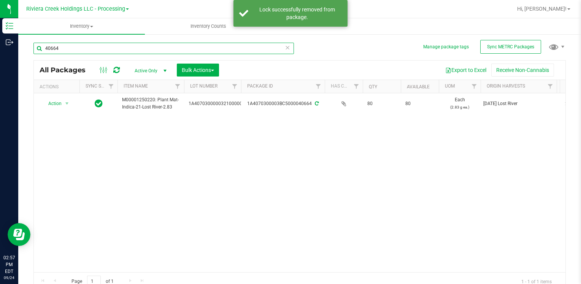
click at [84, 48] on input "40664" at bounding box center [163, 48] width 260 height 11
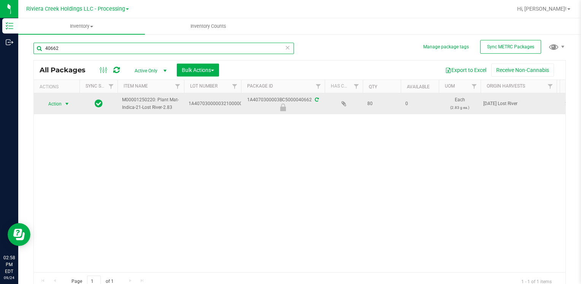
type input "40662"
click at [62, 103] on span "select" at bounding box center [67, 103] width 10 height 11
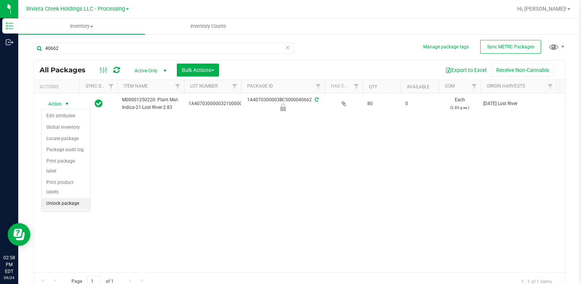
click at [56, 198] on li "Unlock package" at bounding box center [66, 203] width 48 height 11
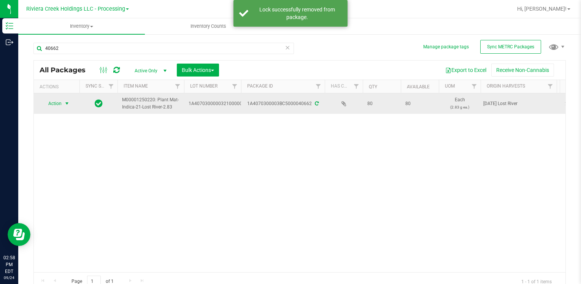
click at [61, 98] on span "Action" at bounding box center [51, 103] width 21 height 11
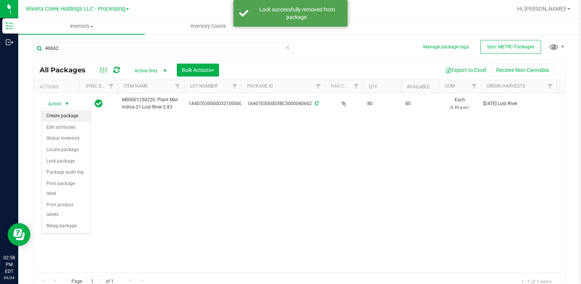
click at [70, 112] on li "Create package" at bounding box center [66, 115] width 48 height 11
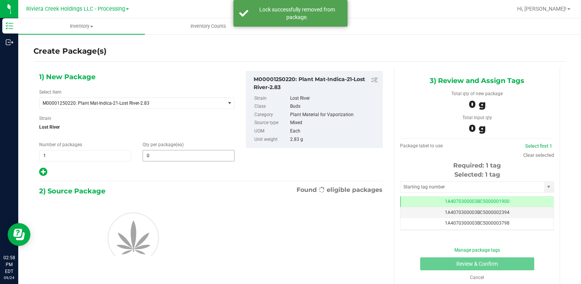
click at [155, 153] on input "0" at bounding box center [188, 155] width 91 height 11
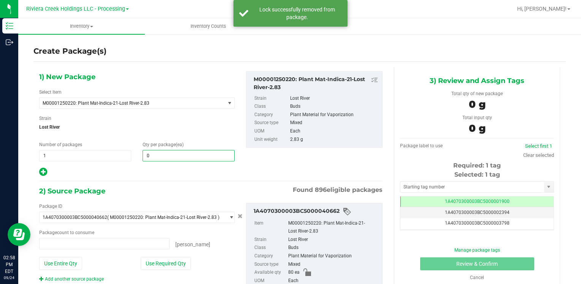
type input "0 ea"
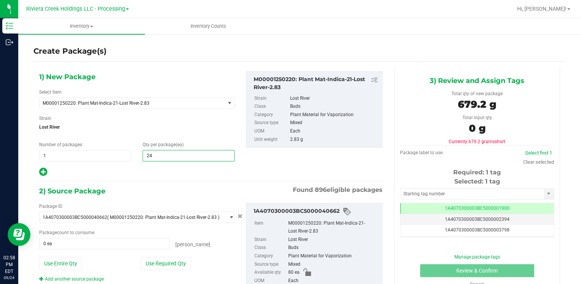
type input "240"
click at [68, 261] on button "Use Entire Qty" at bounding box center [60, 263] width 43 height 13
type input "80 ea"
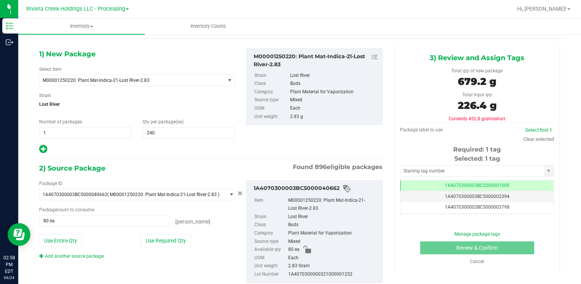
scroll to position [43, 0]
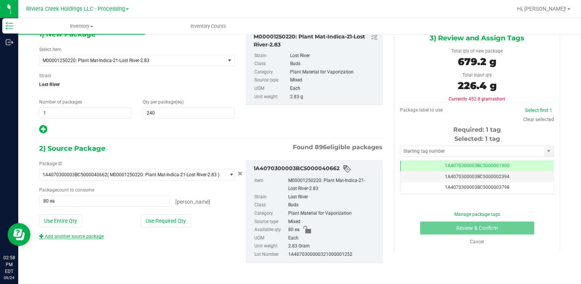
click at [61, 237] on link "Add another source package" at bounding box center [71, 235] width 65 height 5
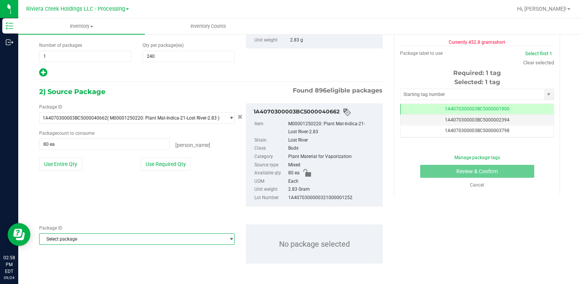
click at [62, 236] on span "Select package" at bounding box center [132, 238] width 185 height 11
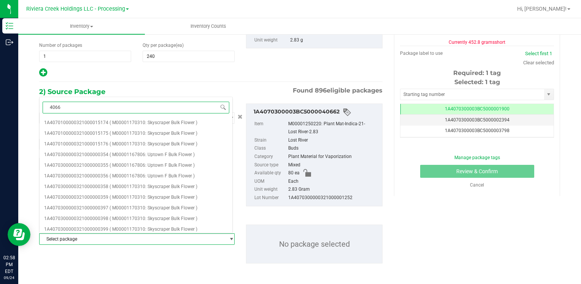
type input "40664"
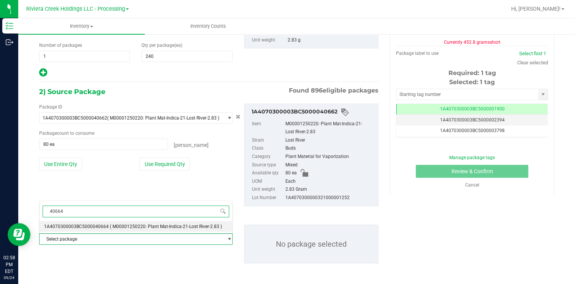
click at [80, 226] on span "1A4070300003BC5000040664" at bounding box center [76, 226] width 65 height 5
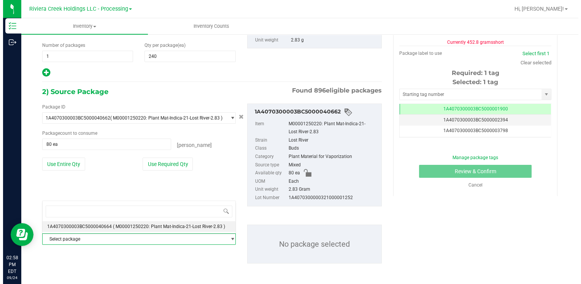
scroll to position [8389, 0]
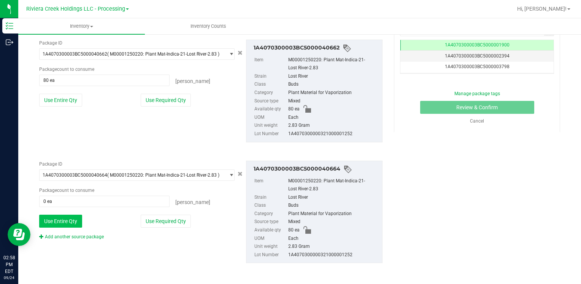
click at [62, 221] on button "Use Entire Qty" at bounding box center [60, 220] width 43 height 13
type input "80 ea"
click at [65, 238] on div "Add another source package" at bounding box center [77, 236] width 76 height 7
click at [66, 235] on link "Add another source package" at bounding box center [71, 236] width 65 height 5
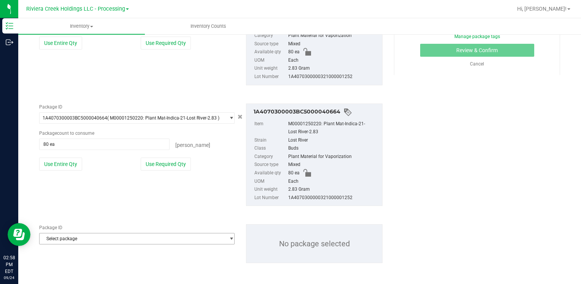
click at [67, 235] on span "Select package" at bounding box center [132, 238] width 185 height 11
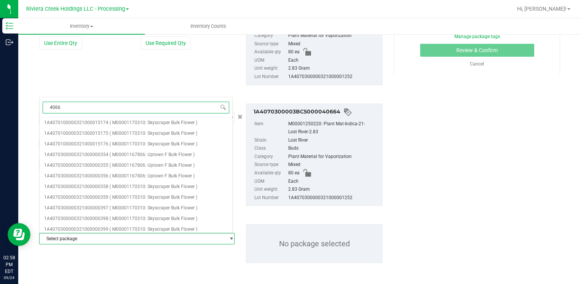
type input "40663"
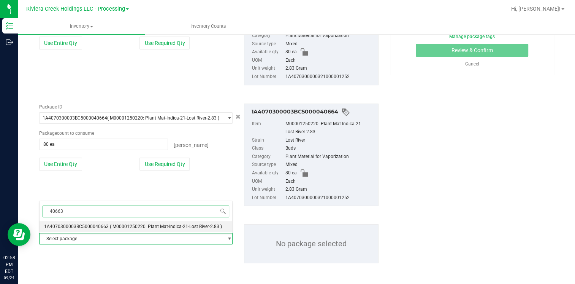
drag, startPoint x: 70, startPoint y: 226, endPoint x: 70, endPoint y: 233, distance: 7.6
click at [70, 227] on span "1A4070300003BC5000040663" at bounding box center [76, 226] width 65 height 5
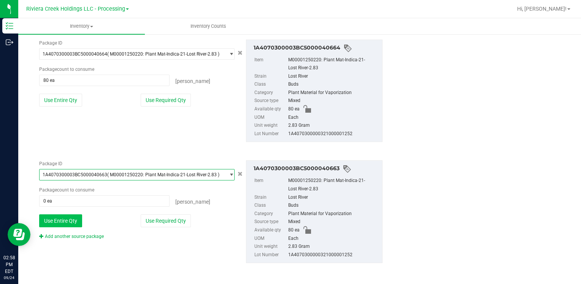
click at [67, 225] on button "Use Entire Qty" at bounding box center [60, 220] width 43 height 13
type input "80 ea"
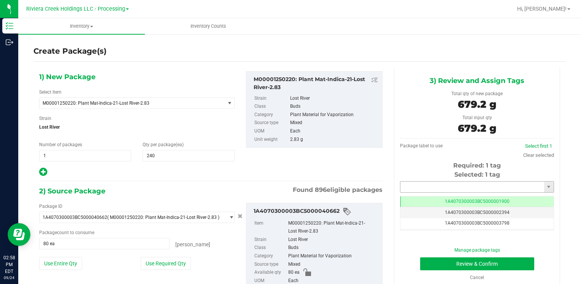
click at [441, 189] on input "text" at bounding box center [472, 186] width 144 height 11
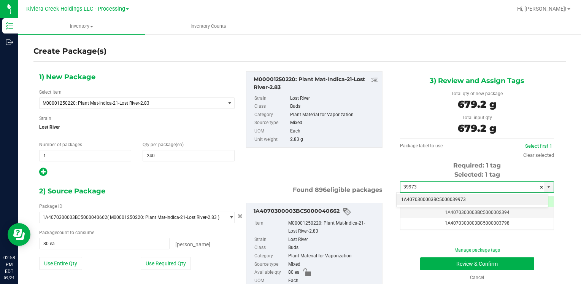
click at [416, 197] on li "1A4070300003BC5000039973" at bounding box center [472, 199] width 151 height 11
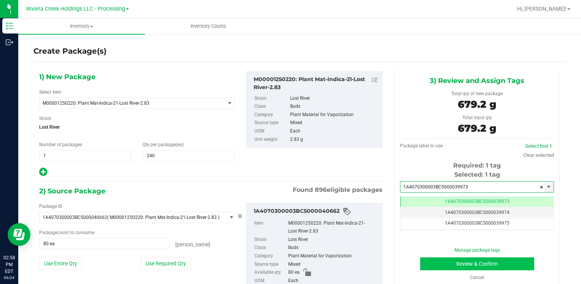
type input "1A4070300003BC5000039973"
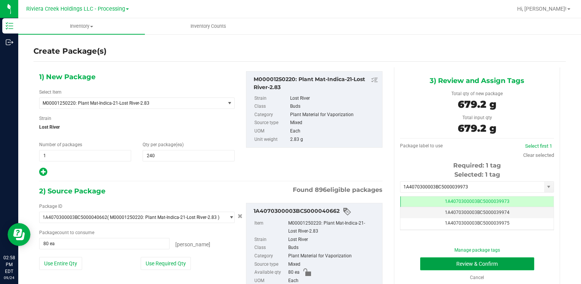
click at [428, 263] on button "Review & Confirm" at bounding box center [477, 263] width 114 height 13
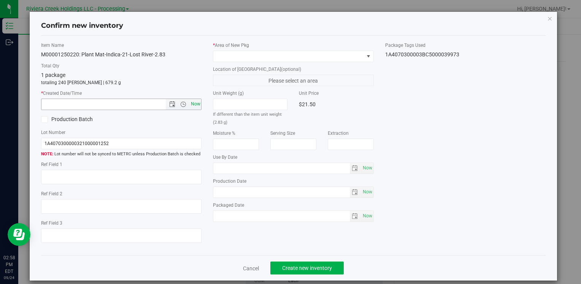
click at [191, 105] on span "Now" at bounding box center [195, 103] width 13 height 11
type input "[DATE] 2:58 PM"
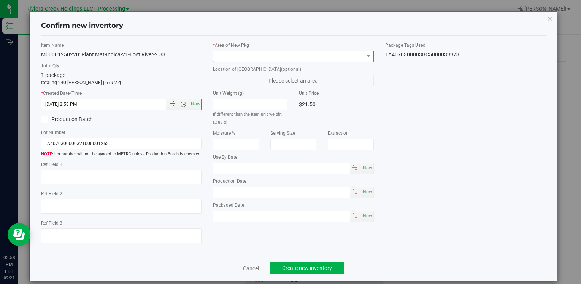
click at [222, 51] on span at bounding box center [288, 56] width 150 height 11
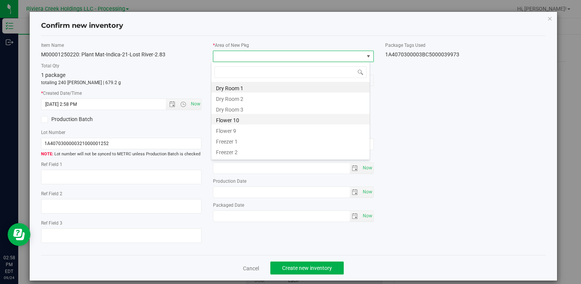
click at [248, 118] on li "Flower 10" at bounding box center [290, 119] width 158 height 11
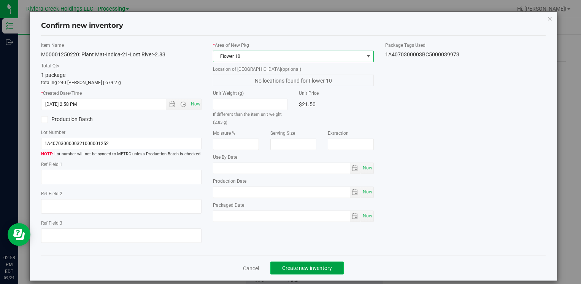
click at [291, 263] on button "Create new inventory" at bounding box center [306, 267] width 73 height 13
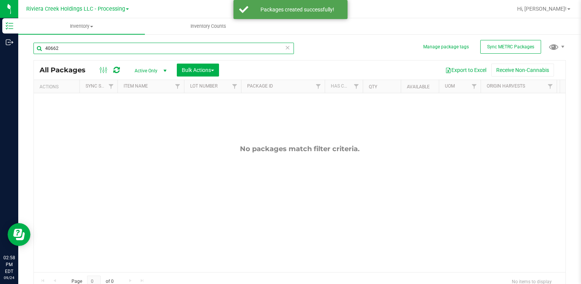
click at [87, 48] on input "40662" at bounding box center [163, 48] width 260 height 11
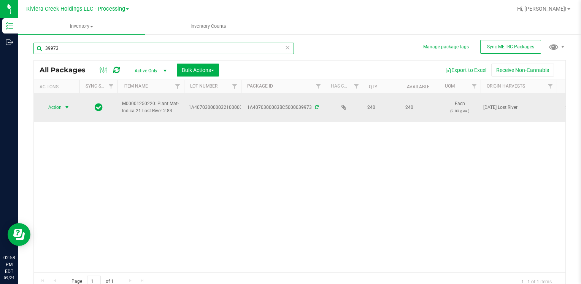
type input "39973"
click at [59, 103] on span "Action" at bounding box center [51, 107] width 21 height 11
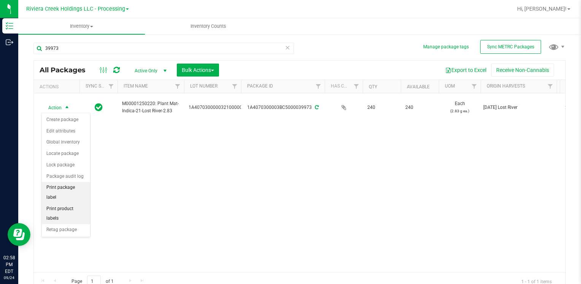
click at [81, 189] on li "Print package label" at bounding box center [66, 192] width 48 height 21
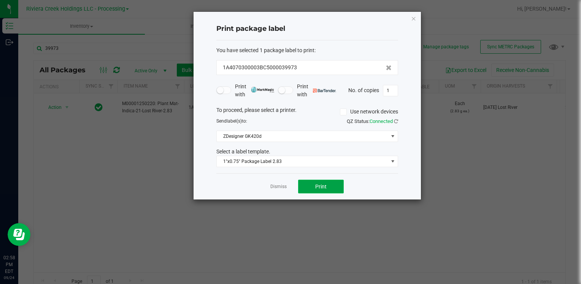
click at [325, 190] on button "Print" at bounding box center [321, 186] width 46 height 14
click at [413, 20] on icon "button" at bounding box center [413, 18] width 5 height 9
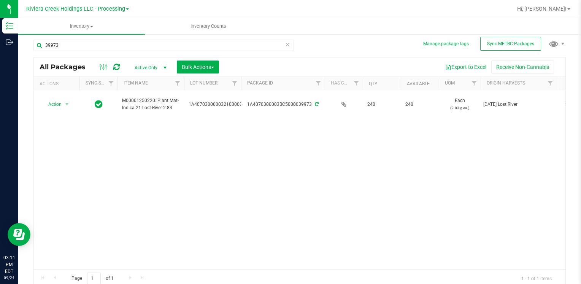
scroll to position [6, 0]
